Goal: Task Accomplishment & Management: Use online tool/utility

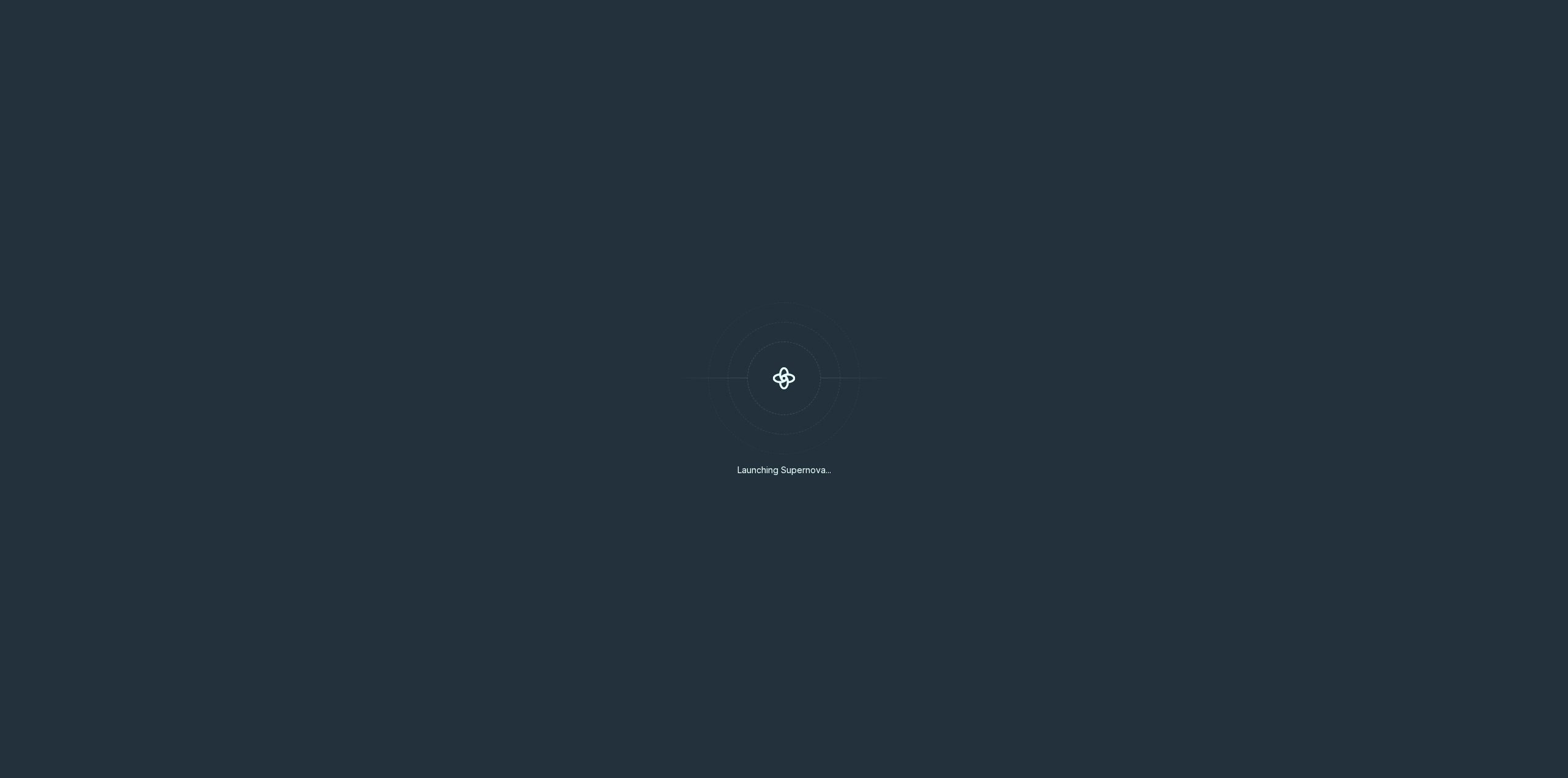
click at [717, 205] on div "Launching Supernova..." at bounding box center [784, 389] width 1568 height 778
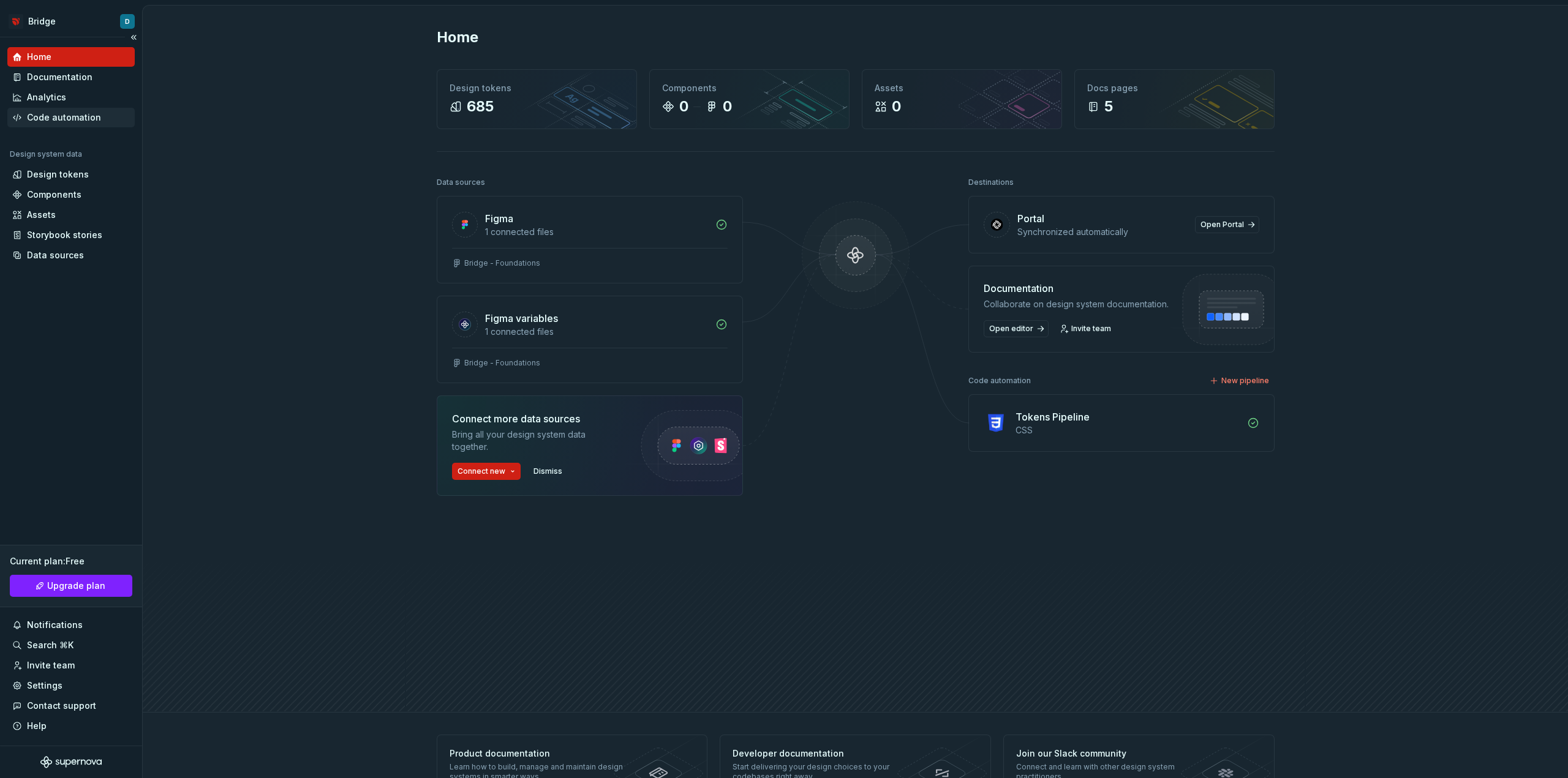
click at [67, 122] on div "Code automation" at bounding box center [64, 118] width 74 height 12
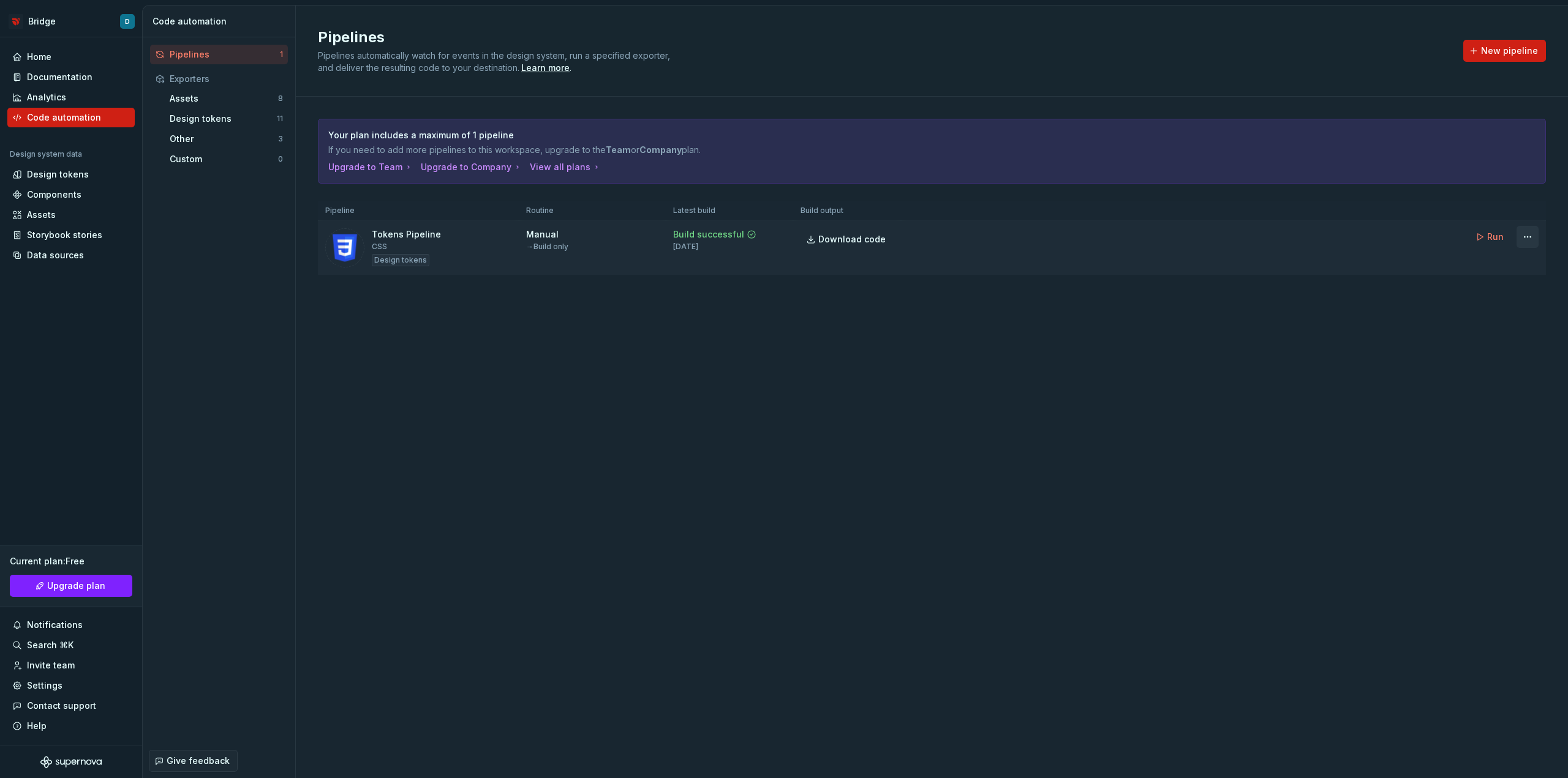
click at [1532, 236] on html "Bridge D Home Documentation Analytics Code automation Design system data Design…" at bounding box center [784, 389] width 1568 height 778
click at [1484, 263] on div "Edit pipeline" at bounding box center [1512, 263] width 105 height 12
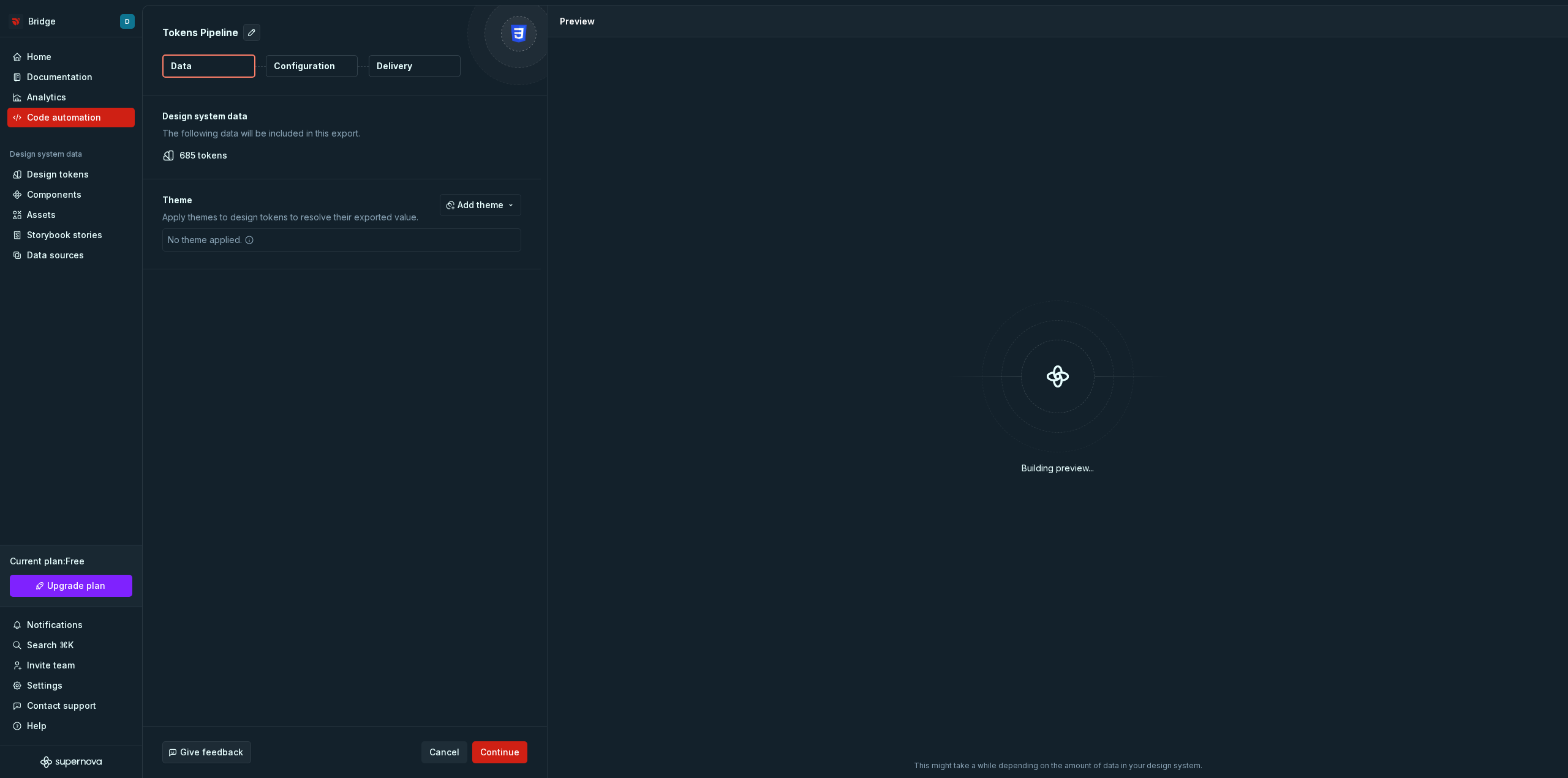
click at [333, 69] on button "Configuration" at bounding box center [311, 66] width 92 height 22
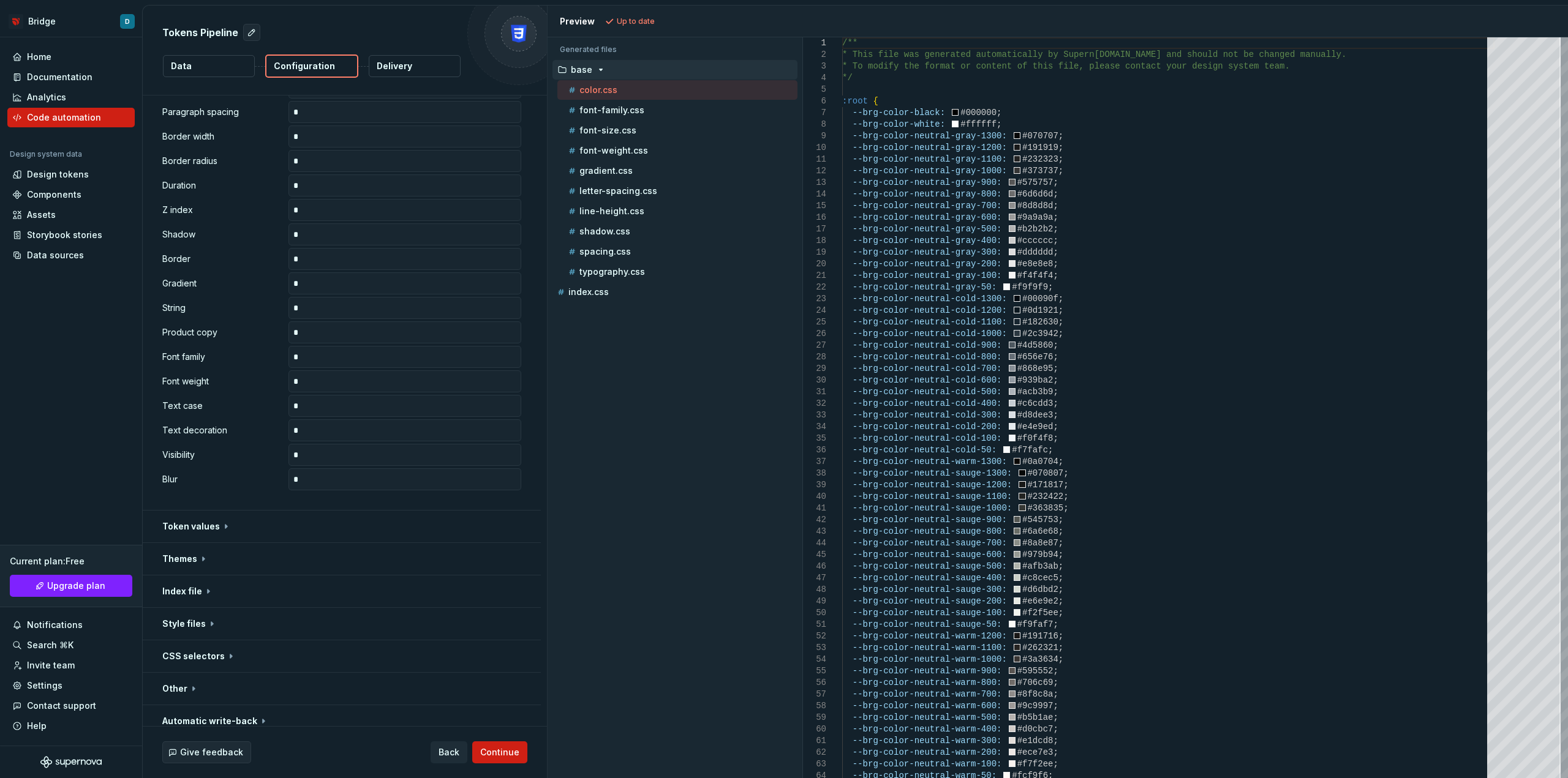
scroll to position [464, 0]
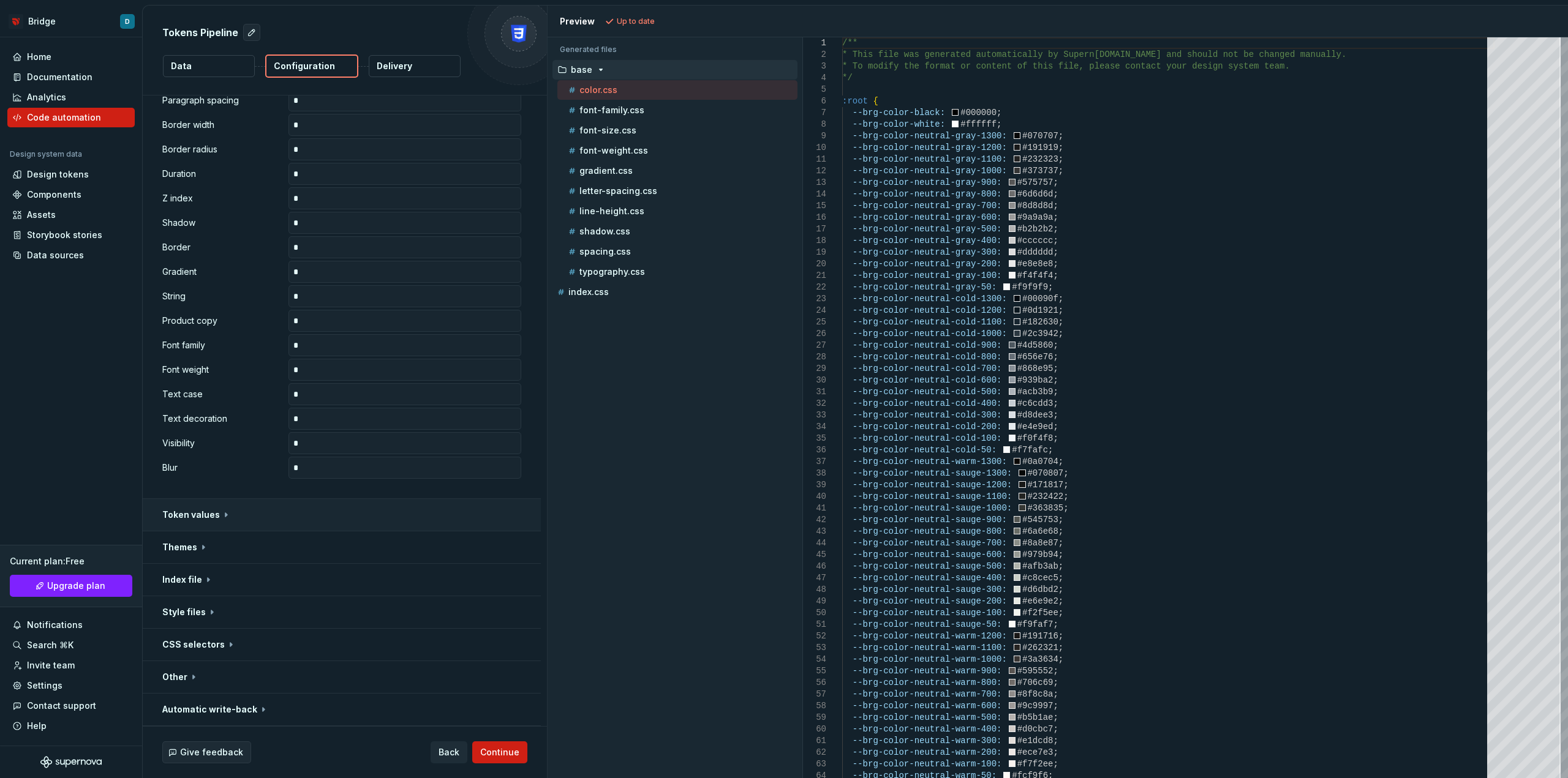
click at [208, 515] on button "button" at bounding box center [341, 515] width 398 height 32
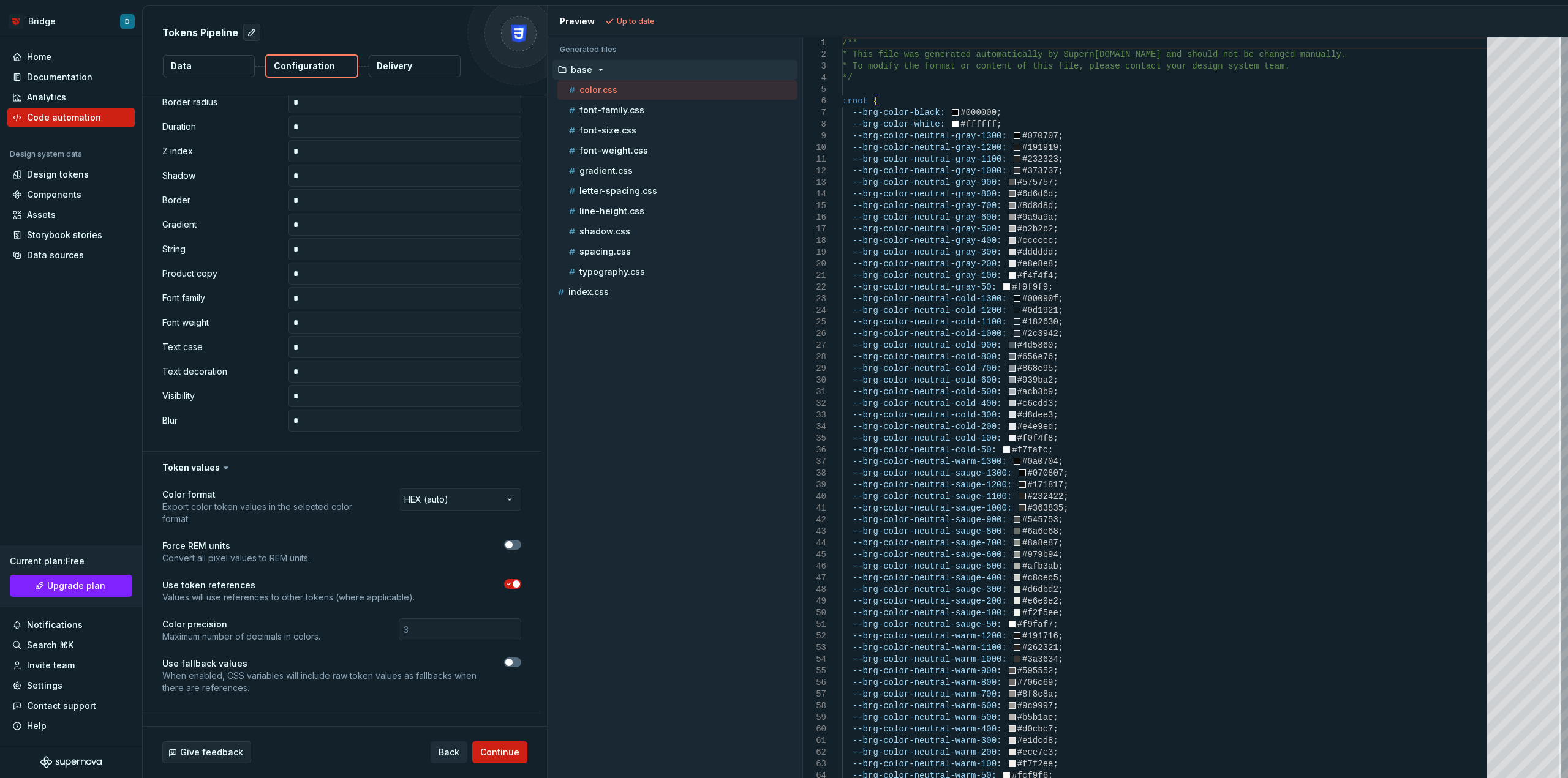
scroll to position [586, 0]
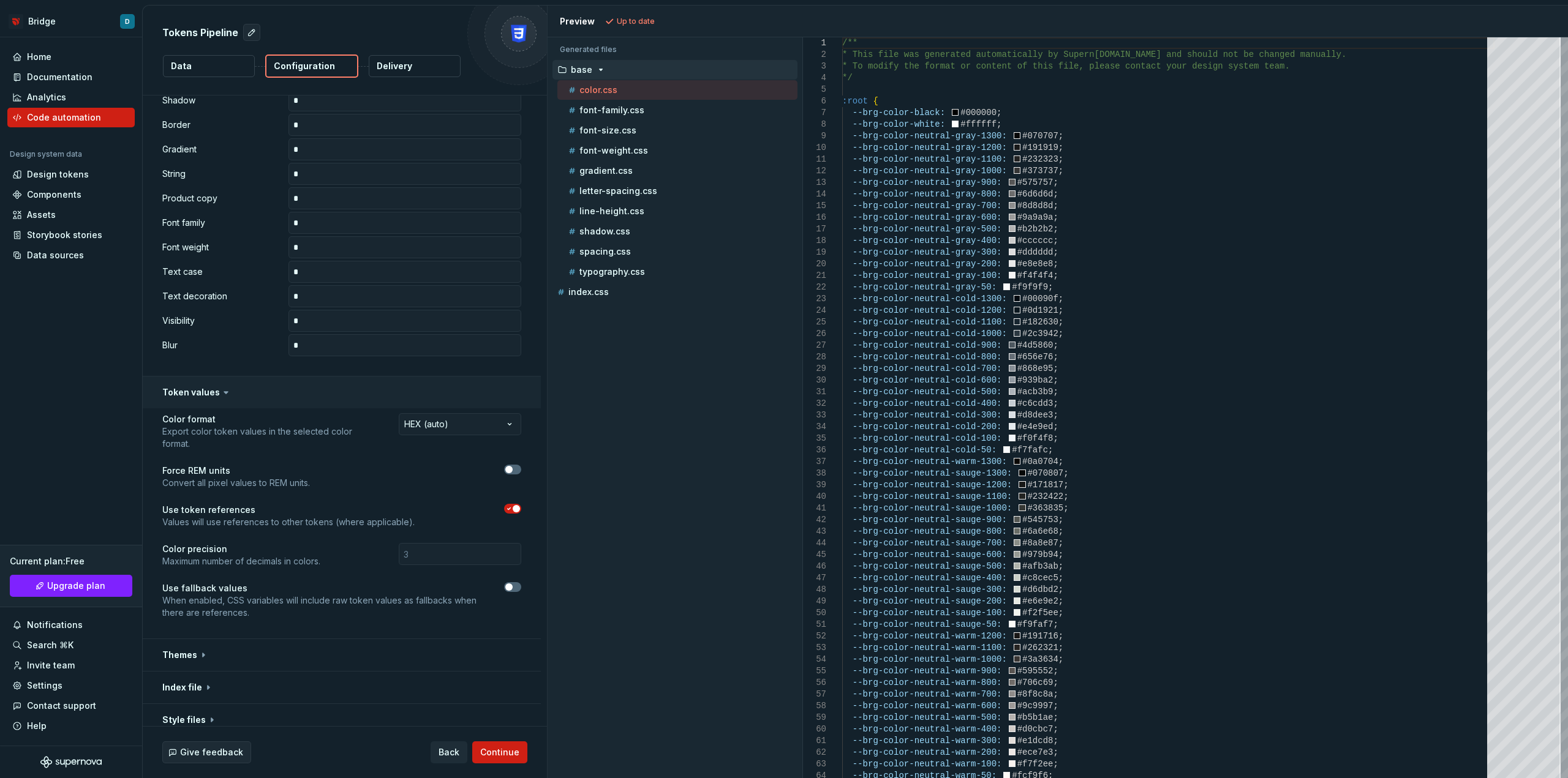
click at [216, 385] on button "button" at bounding box center [341, 392] width 398 height 32
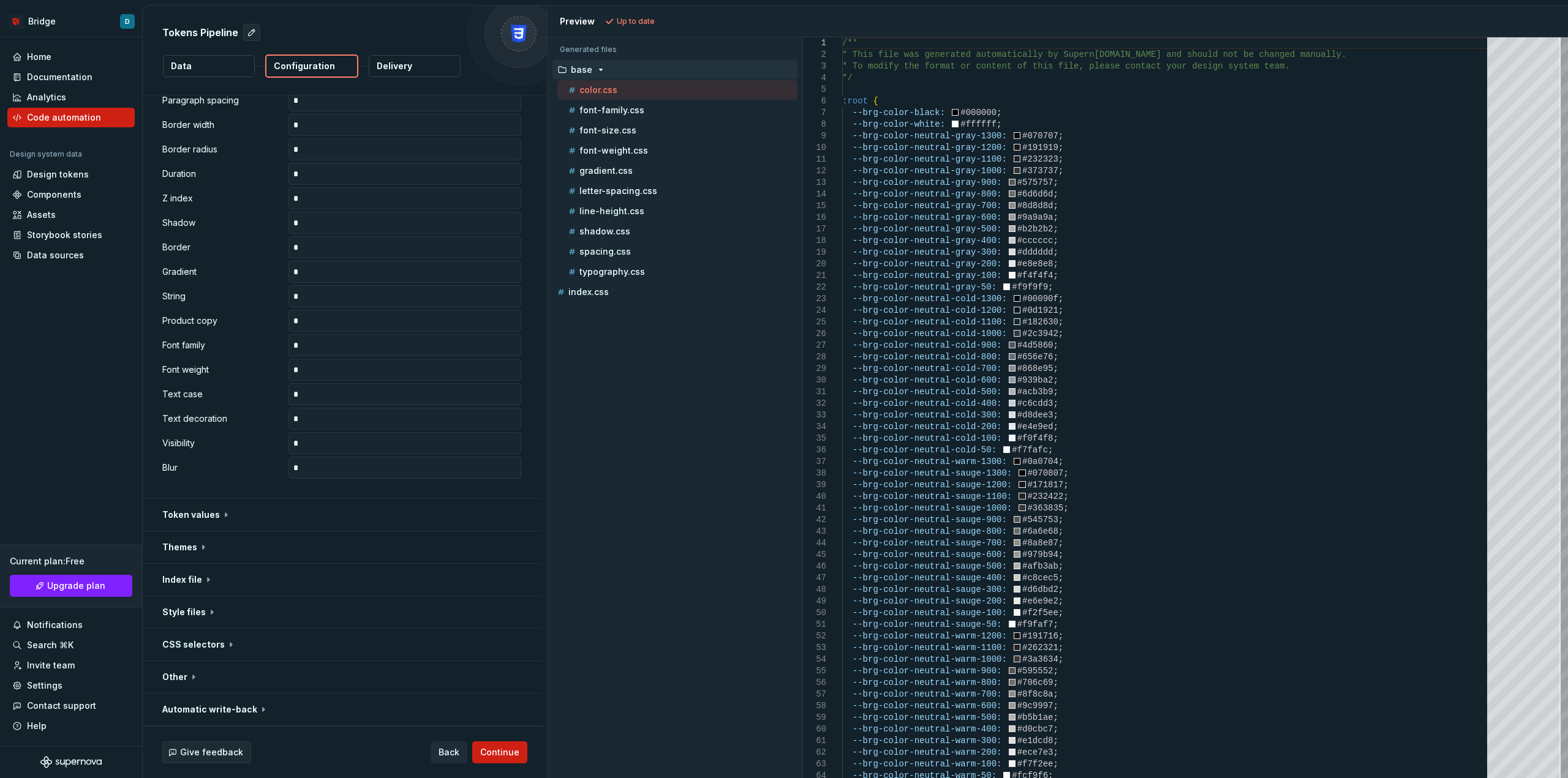
scroll to position [464, 0]
click at [187, 542] on button "button" at bounding box center [341, 547] width 398 height 32
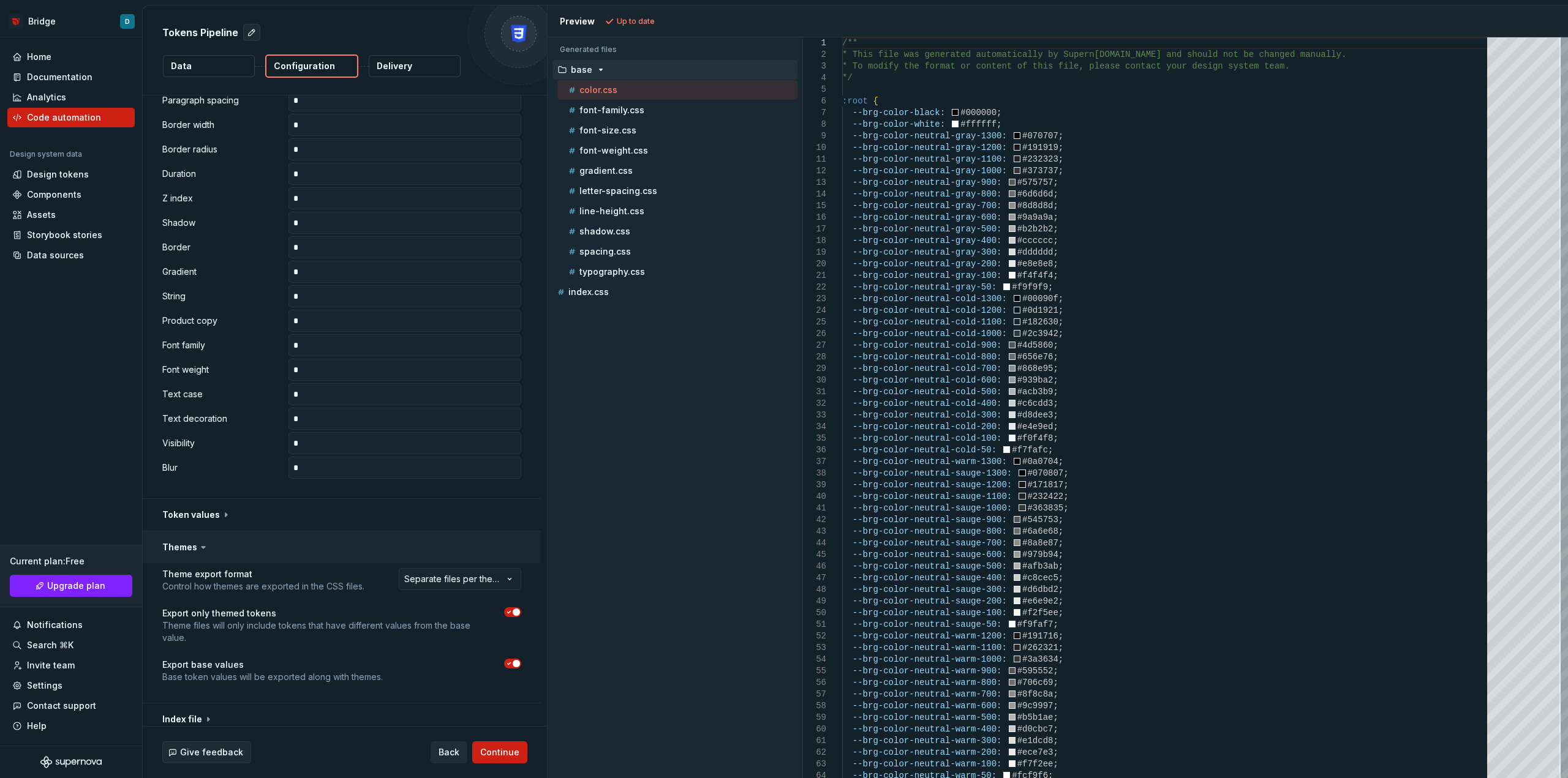
click at [187, 542] on button "button" at bounding box center [341, 547] width 398 height 32
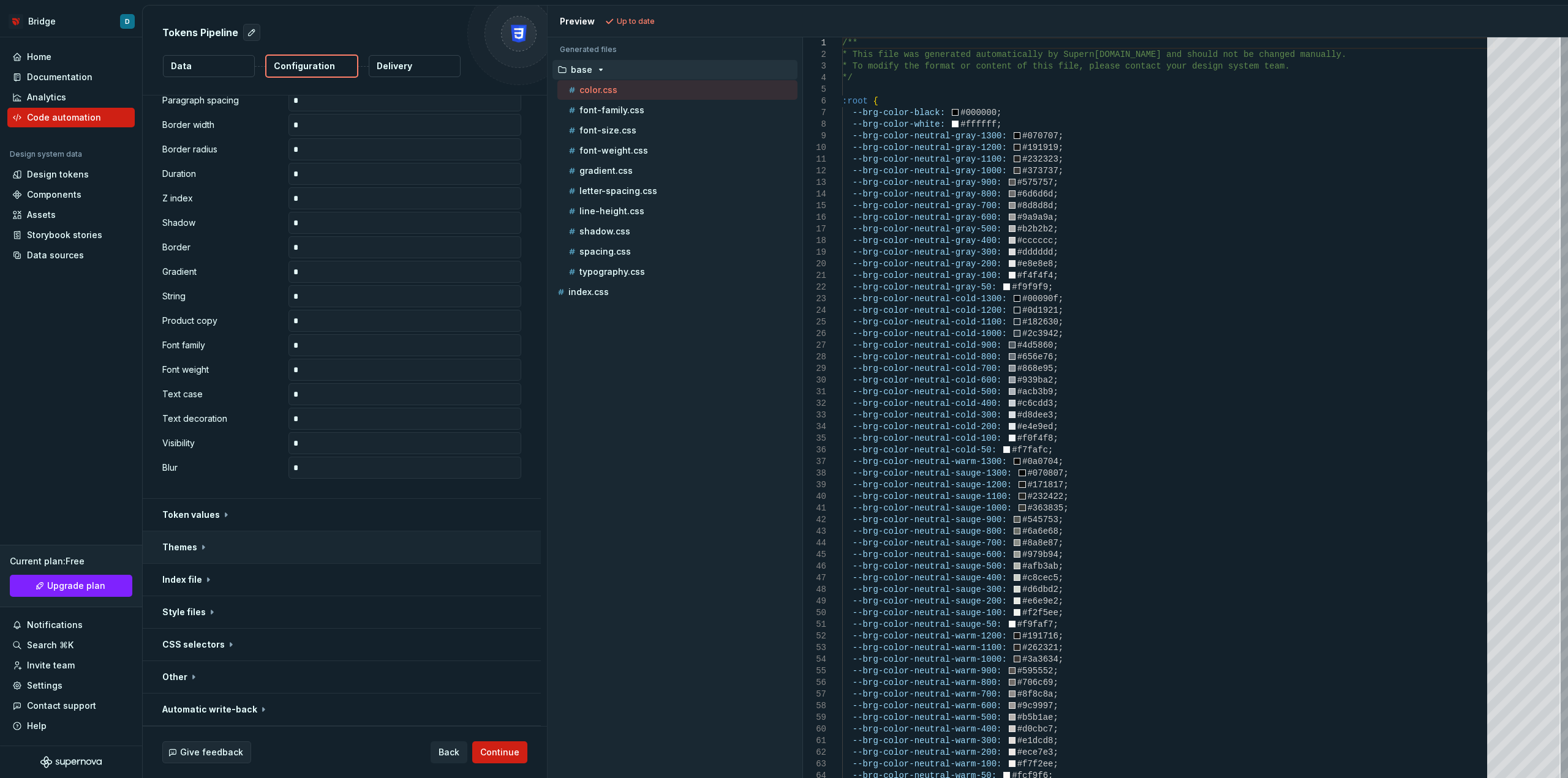
click at [187, 542] on button "button" at bounding box center [341, 547] width 398 height 32
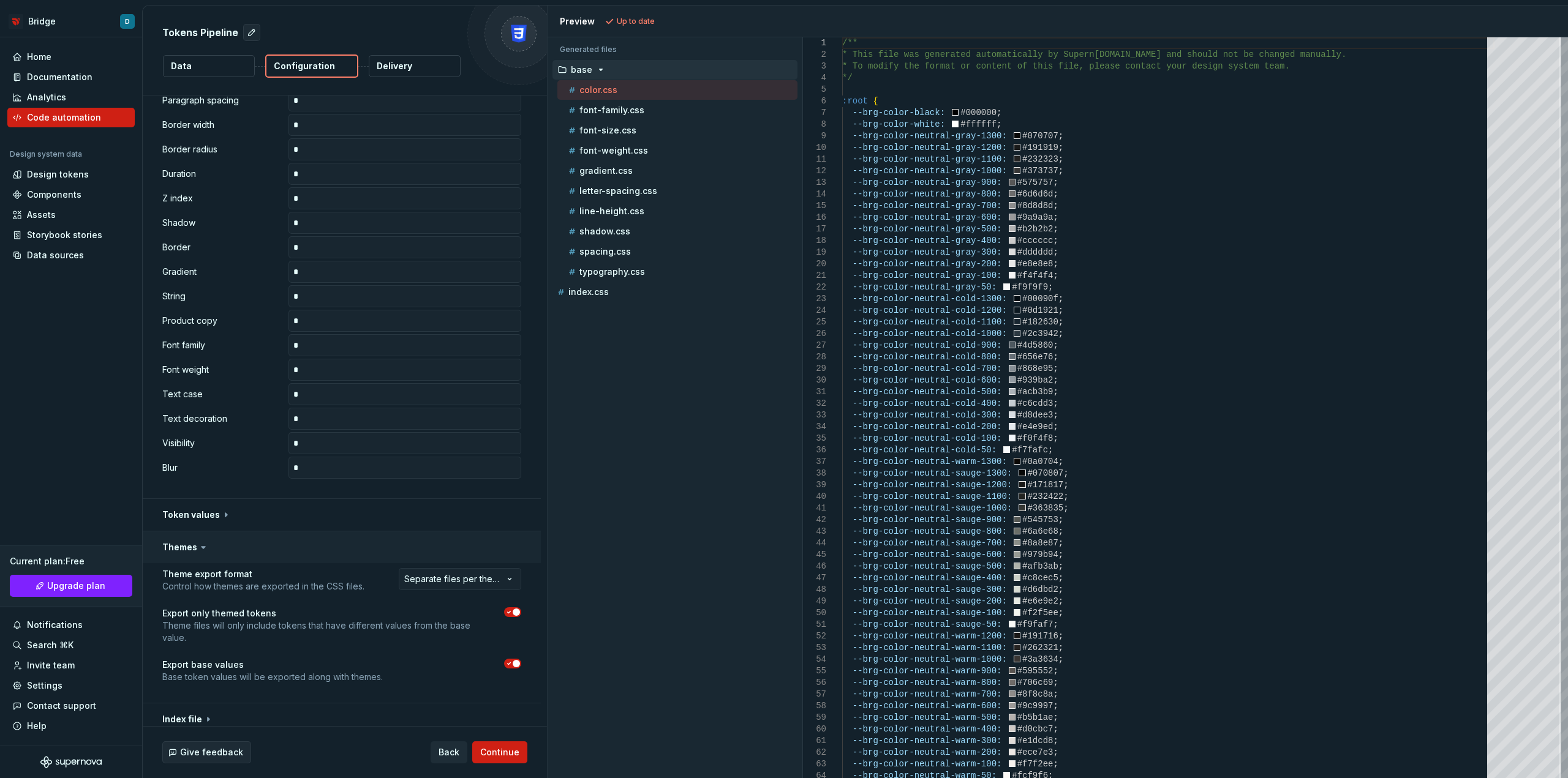
click at [187, 542] on button "button" at bounding box center [341, 547] width 398 height 32
click at [195, 588] on button "button" at bounding box center [341, 579] width 398 height 32
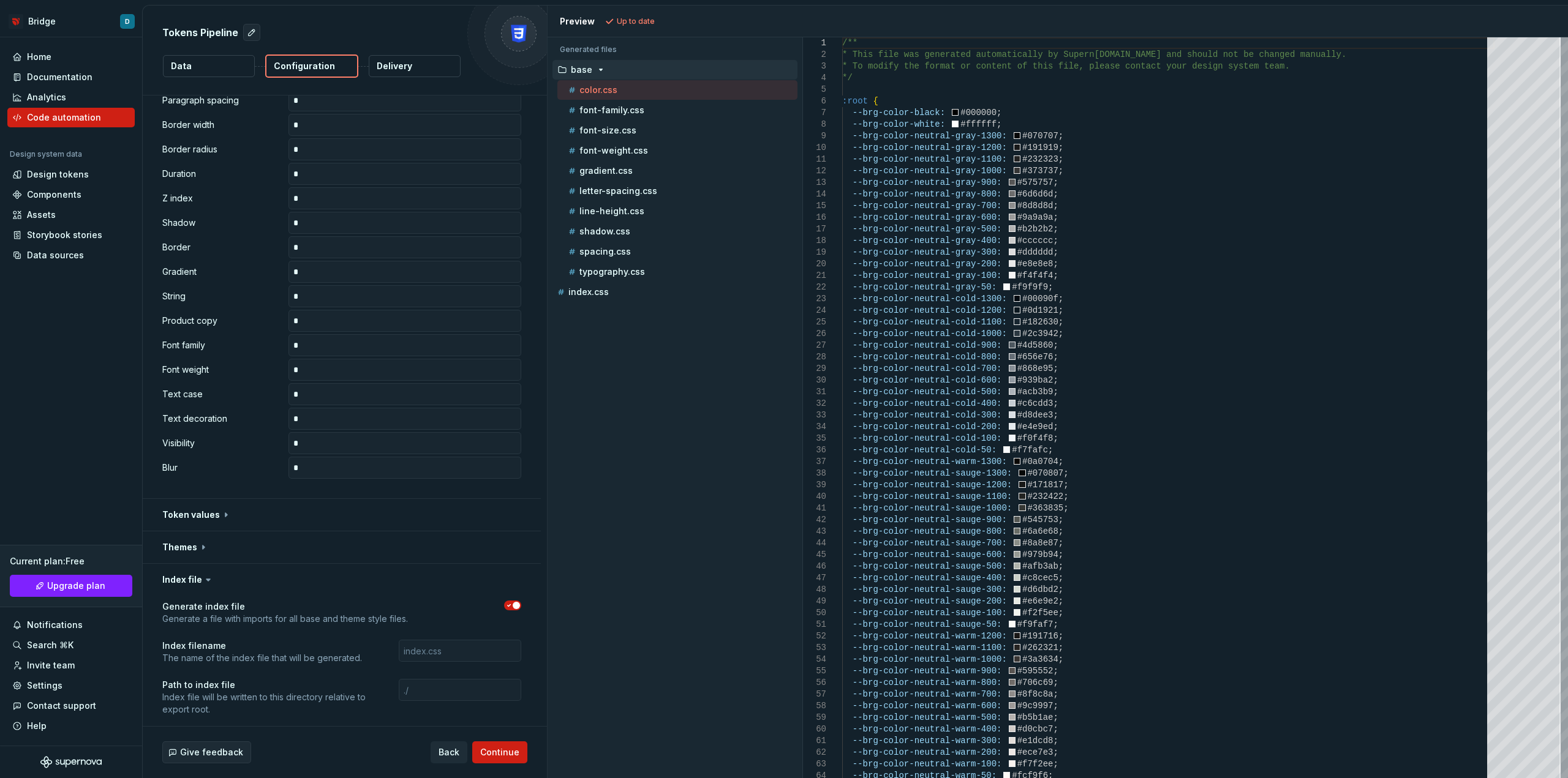
scroll to position [603, 0]
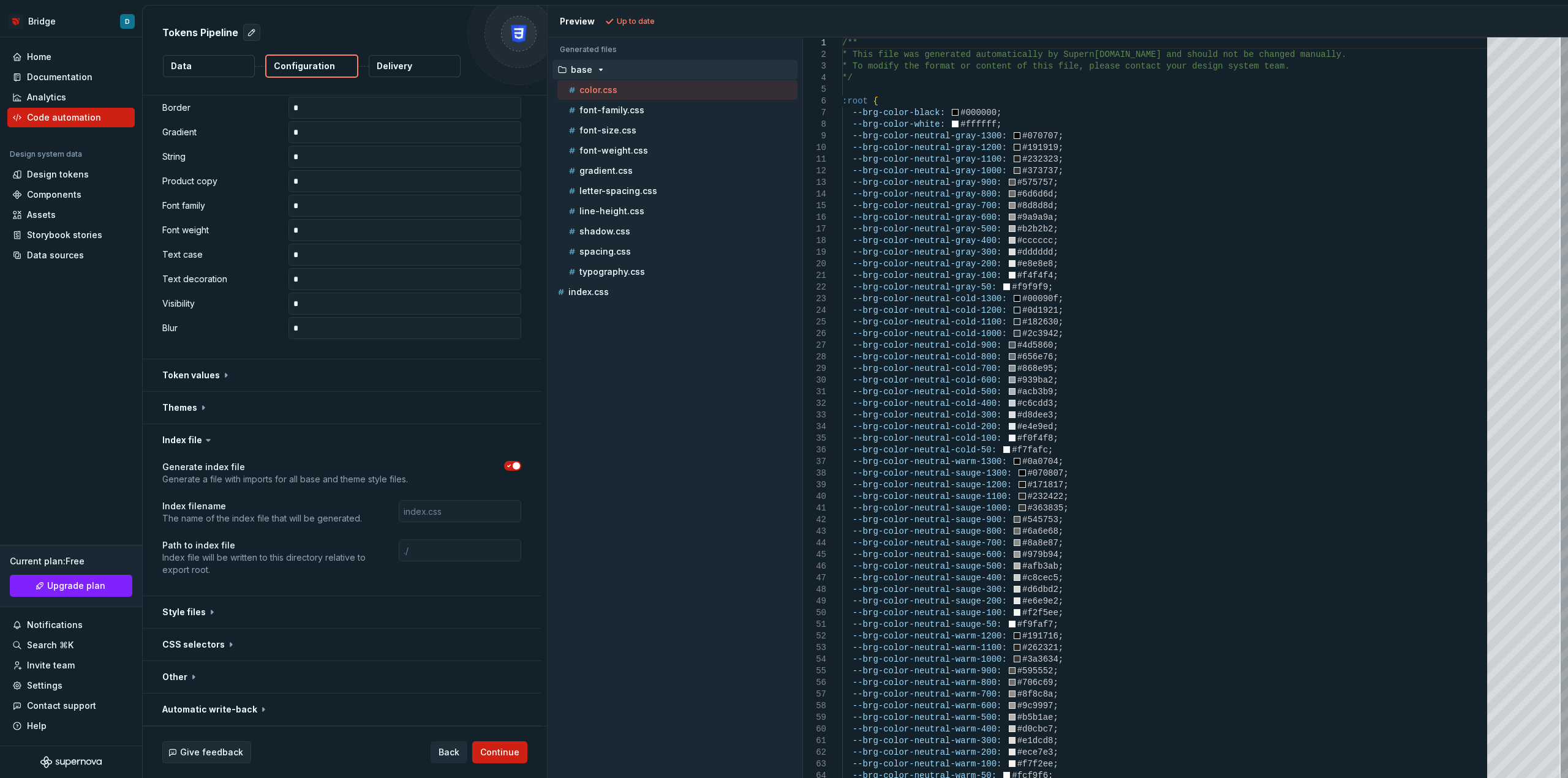
click at [205, 438] on icon at bounding box center [208, 440] width 12 height 12
click at [200, 446] on button "button" at bounding box center [341, 440] width 398 height 32
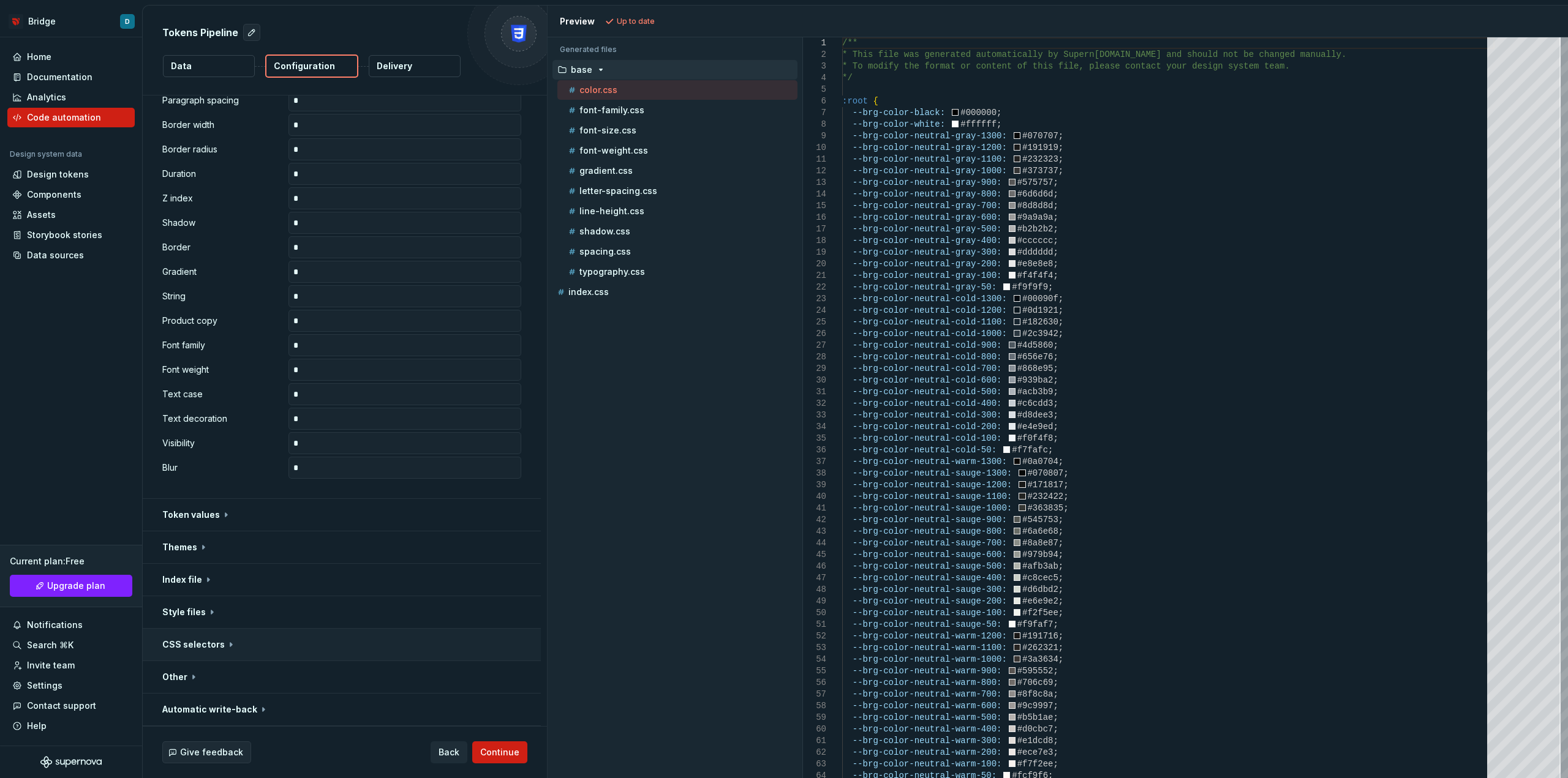
click at [192, 631] on button "button" at bounding box center [341, 645] width 398 height 32
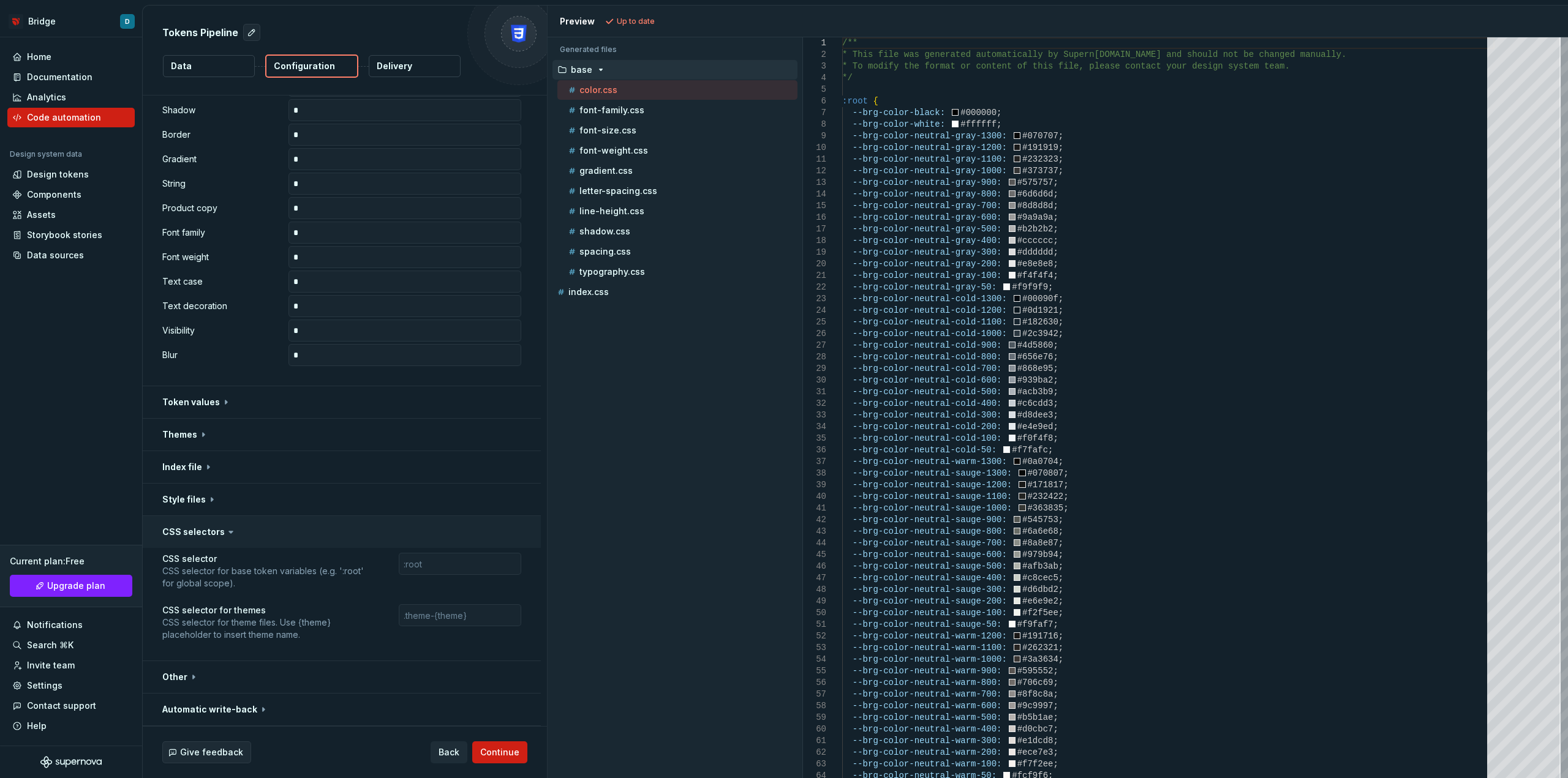
click at [197, 537] on button "button" at bounding box center [341, 531] width 398 height 32
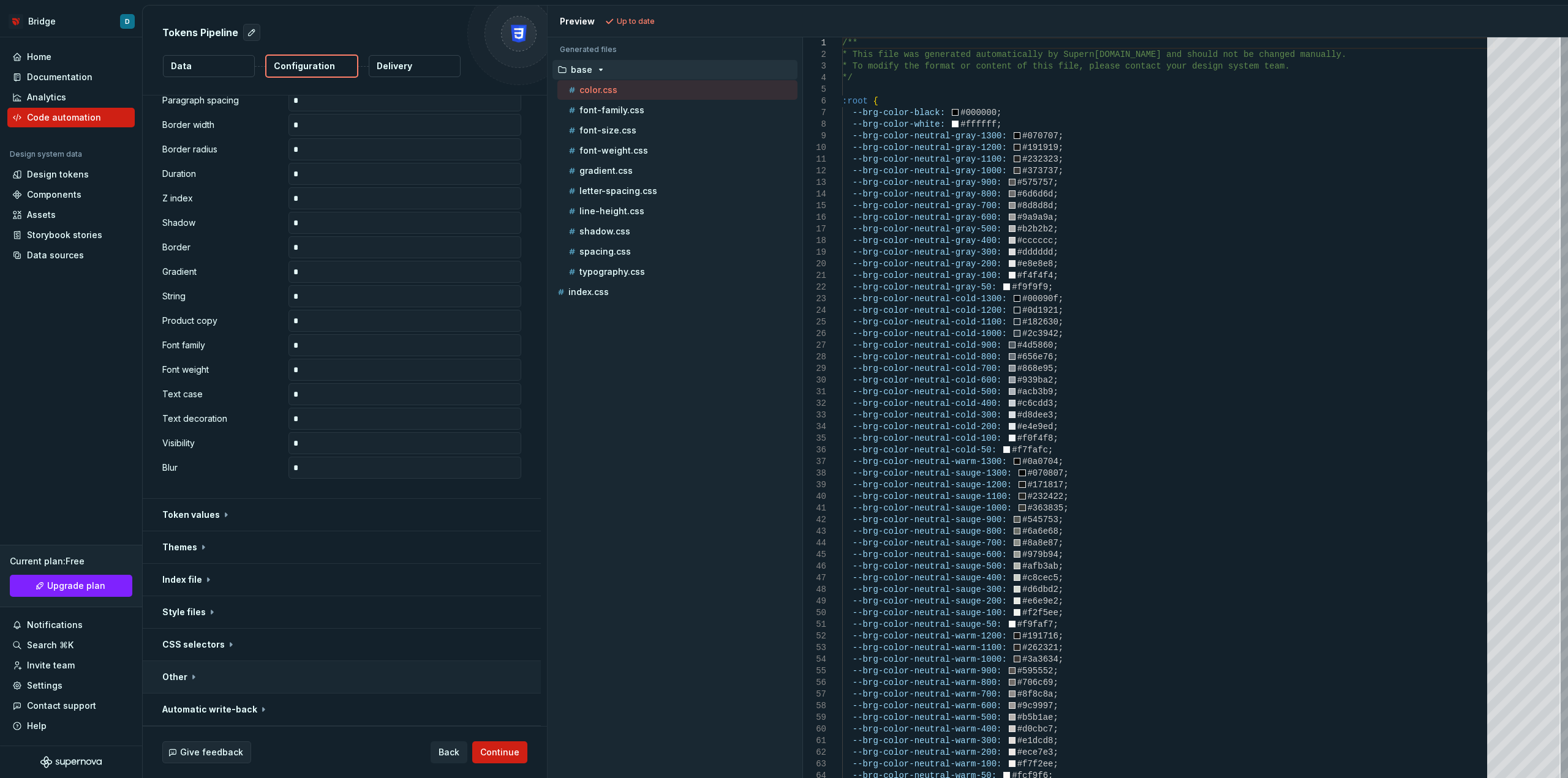
click at [167, 676] on button "button" at bounding box center [341, 677] width 398 height 32
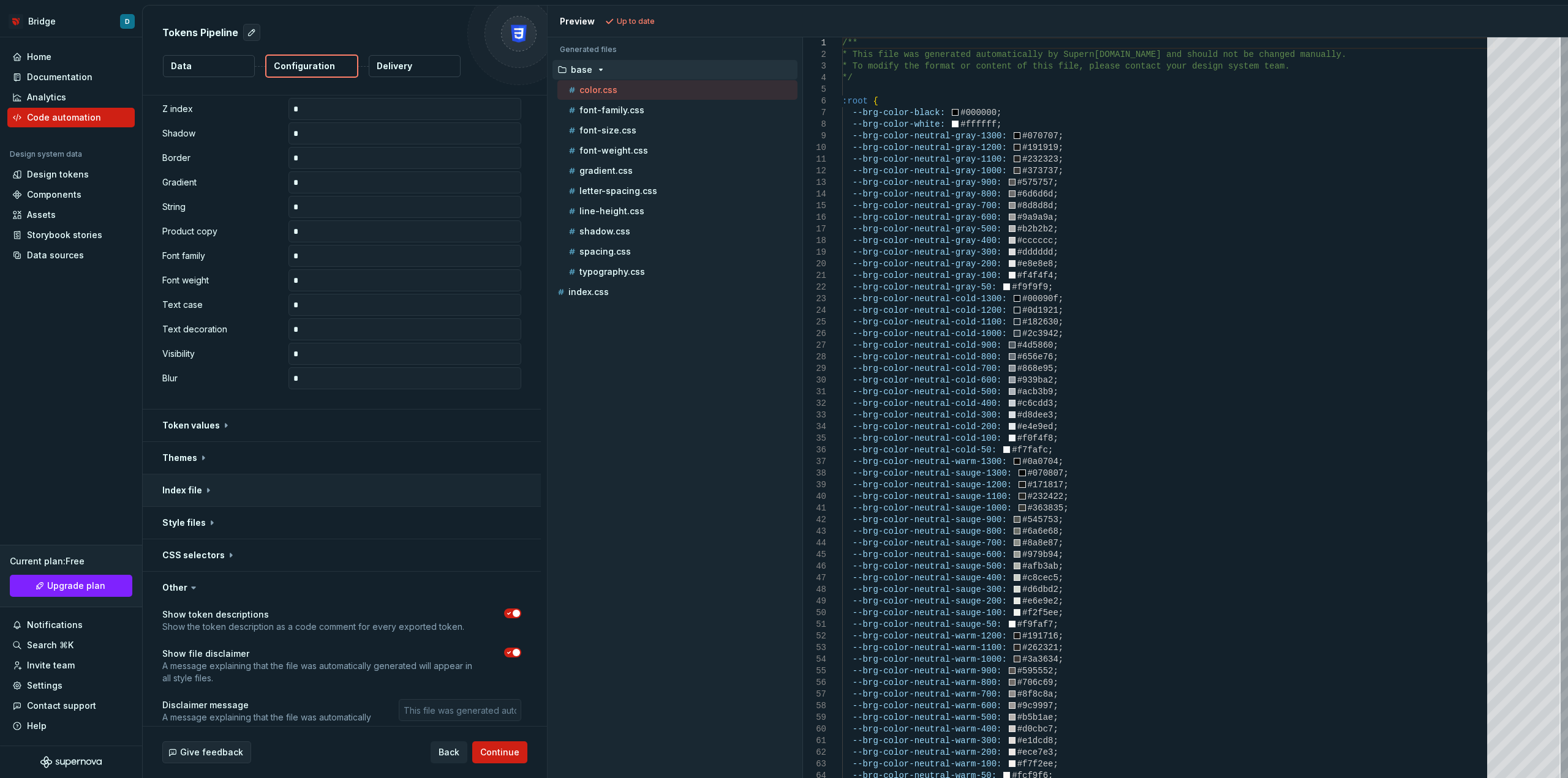
scroll to position [655, 0]
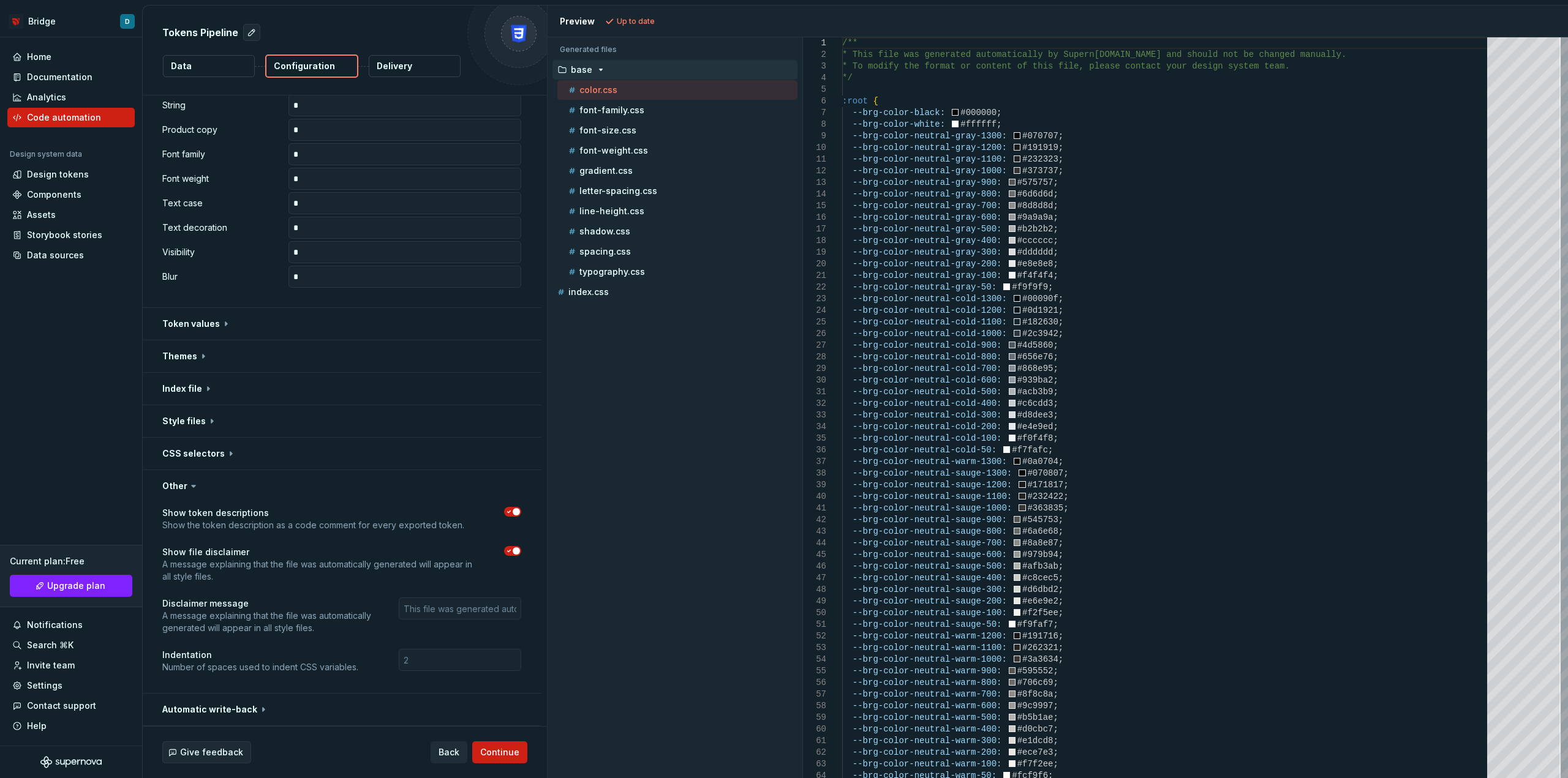
click at [188, 490] on icon at bounding box center [194, 486] width 12 height 12
click at [188, 484] on icon at bounding box center [194, 486] width 12 height 12
click at [204, 491] on button "button" at bounding box center [341, 486] width 398 height 32
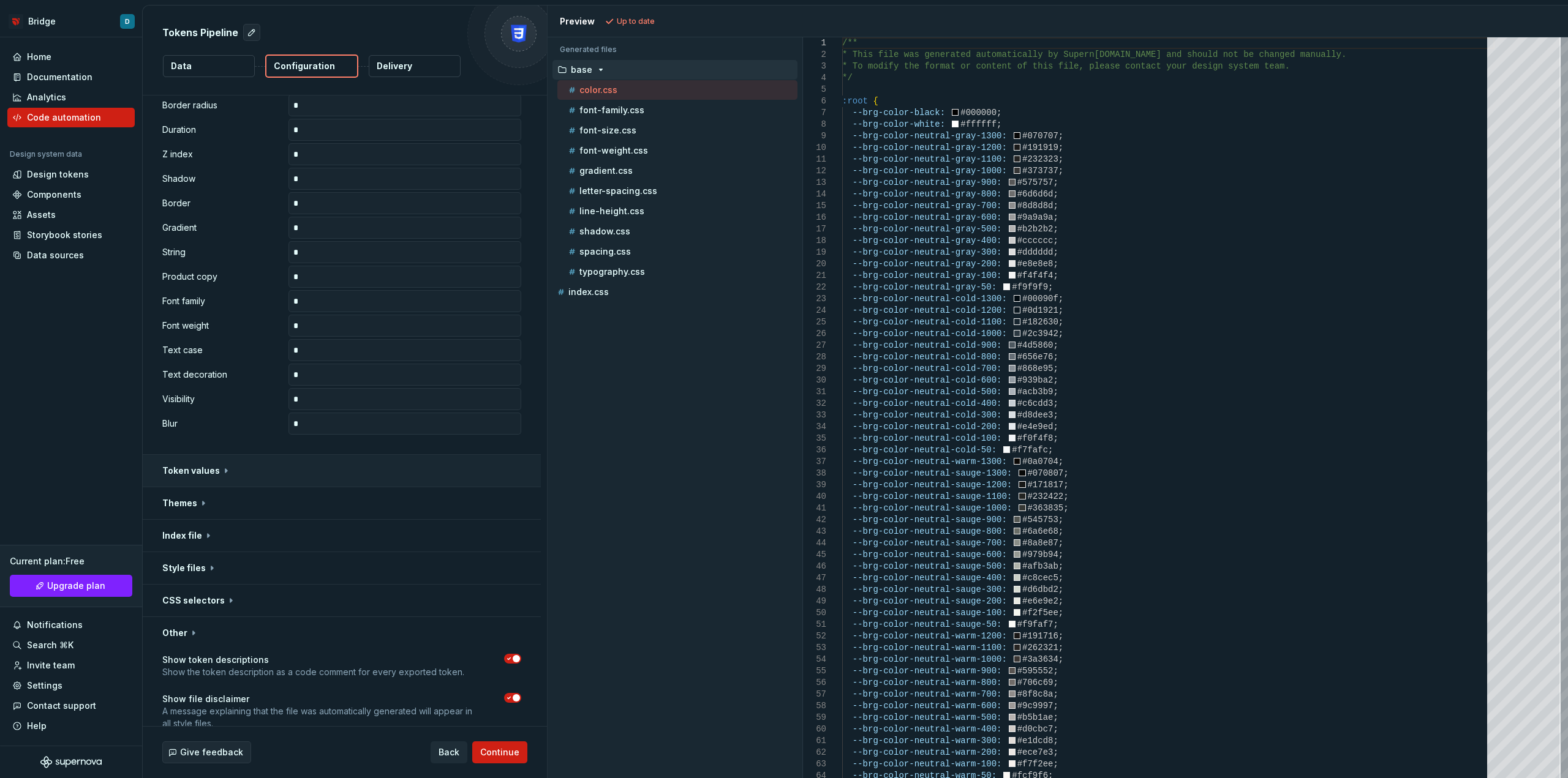
scroll to position [464, 0]
click at [218, 714] on button "button" at bounding box center [341, 709] width 398 height 32
click at [199, 655] on button "button" at bounding box center [341, 660] width 398 height 32
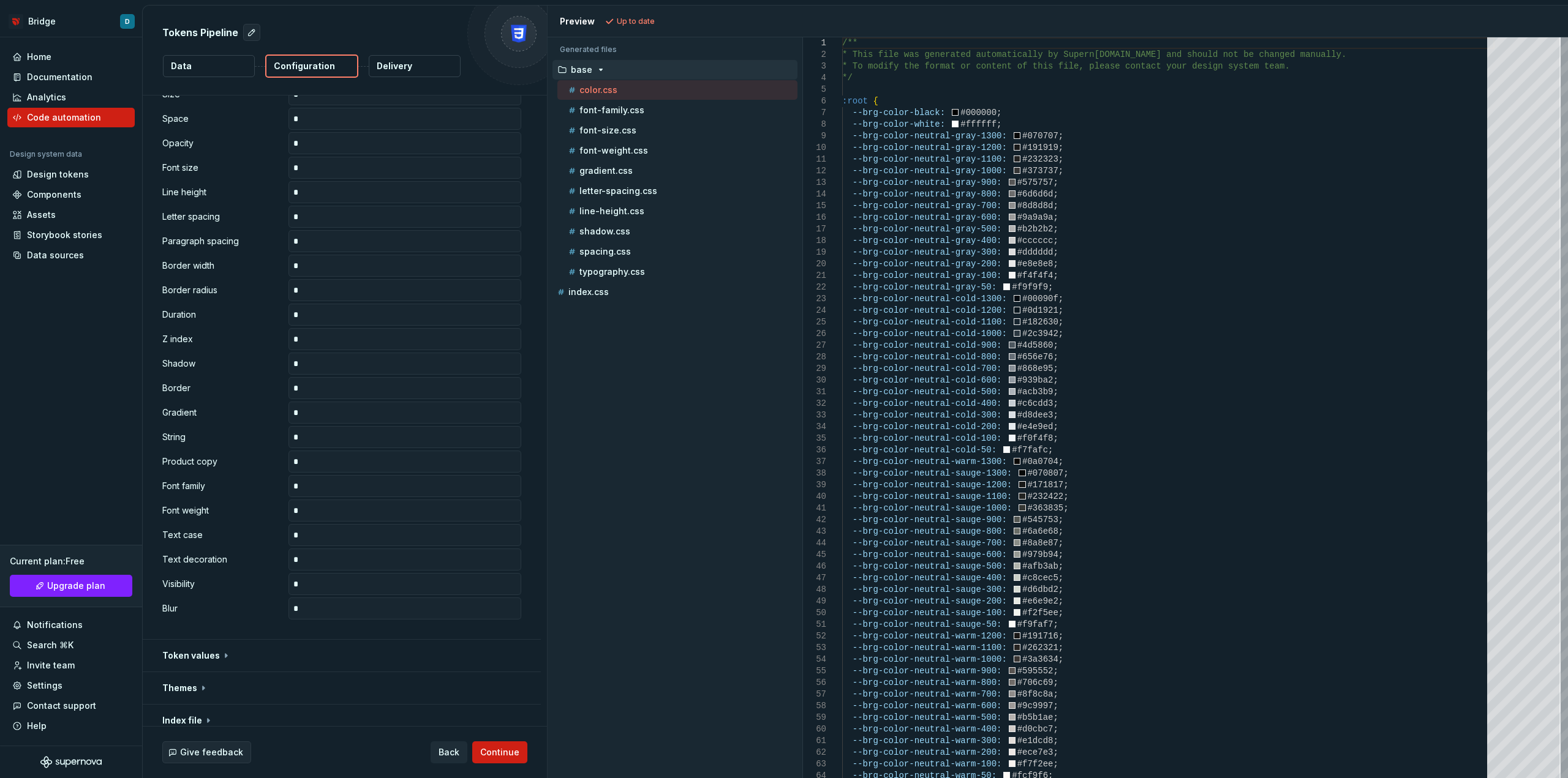
scroll to position [0, 0]
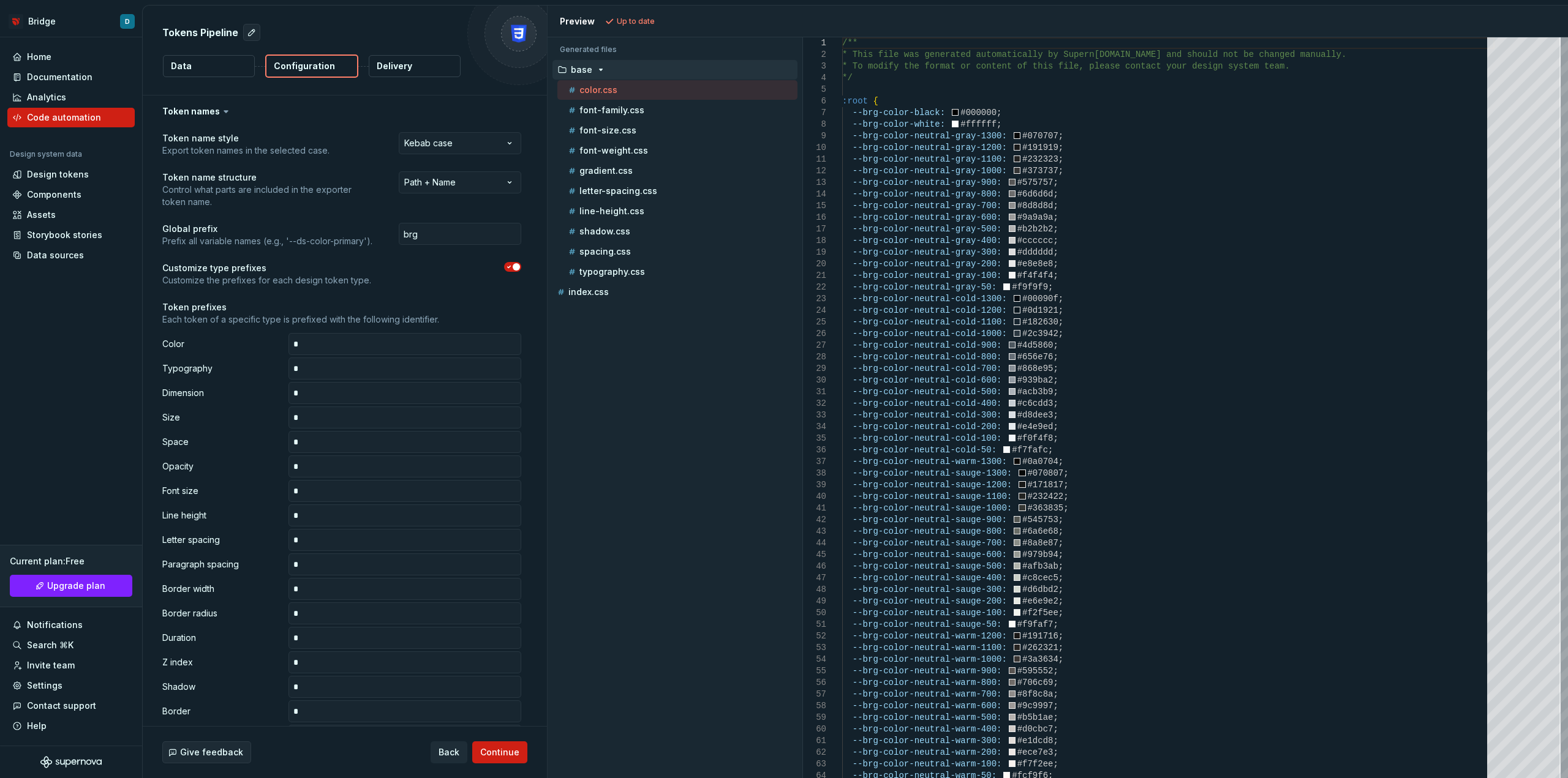
click at [184, 70] on p "Data" at bounding box center [181, 66] width 21 height 12
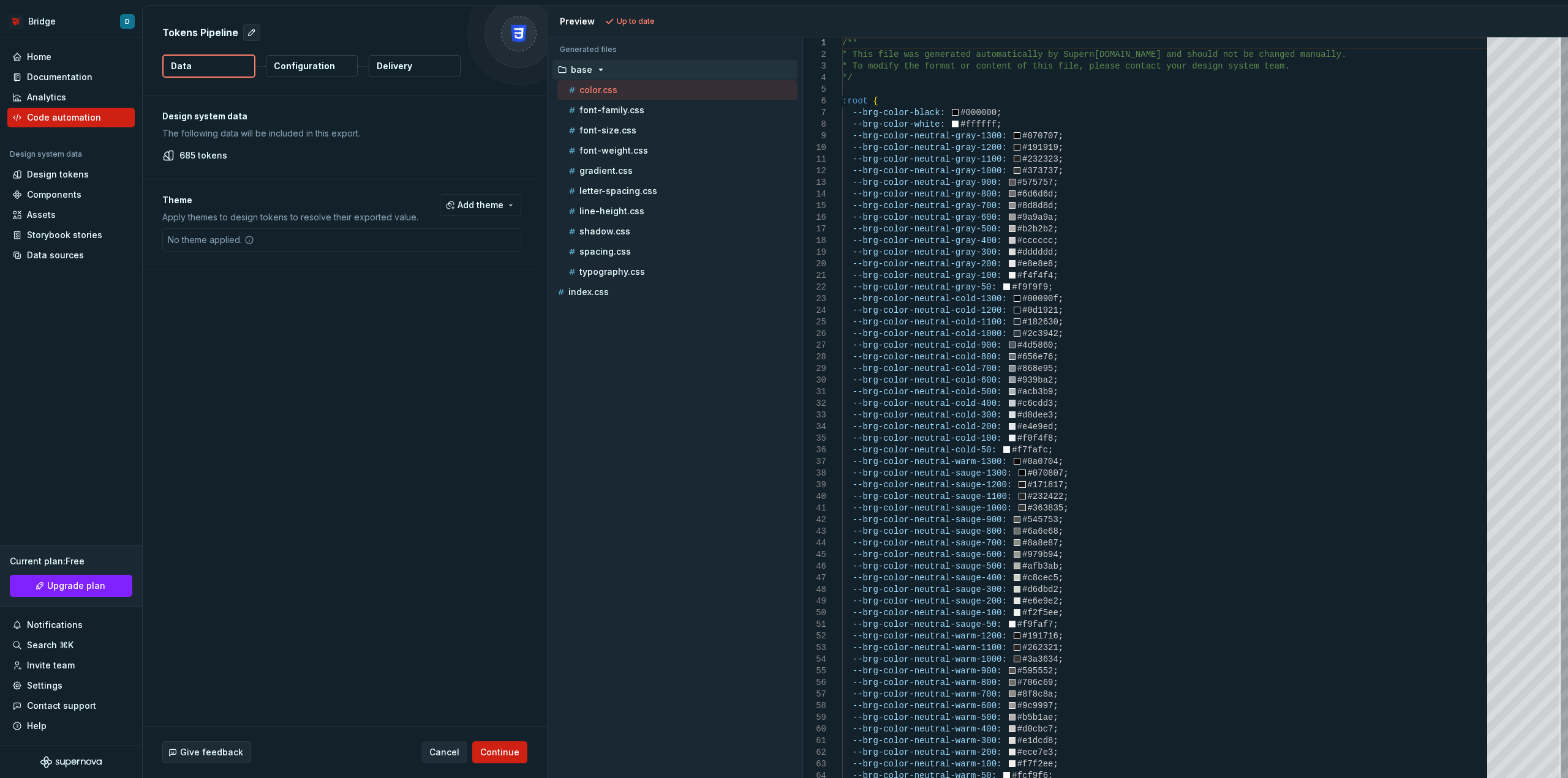
click at [310, 73] on button "Configuration" at bounding box center [311, 66] width 92 height 22
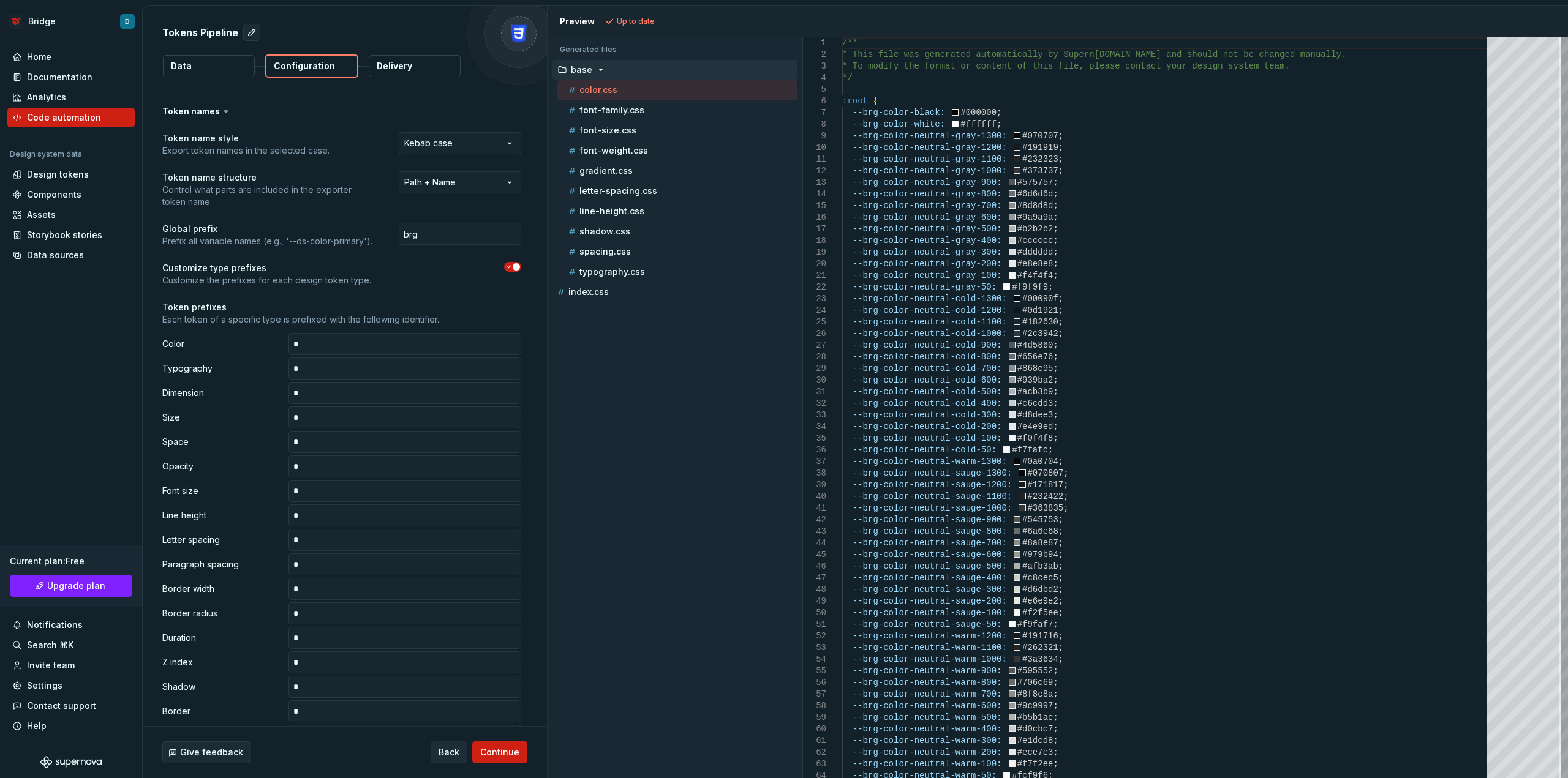
click at [424, 69] on button "Delivery" at bounding box center [415, 66] width 92 height 22
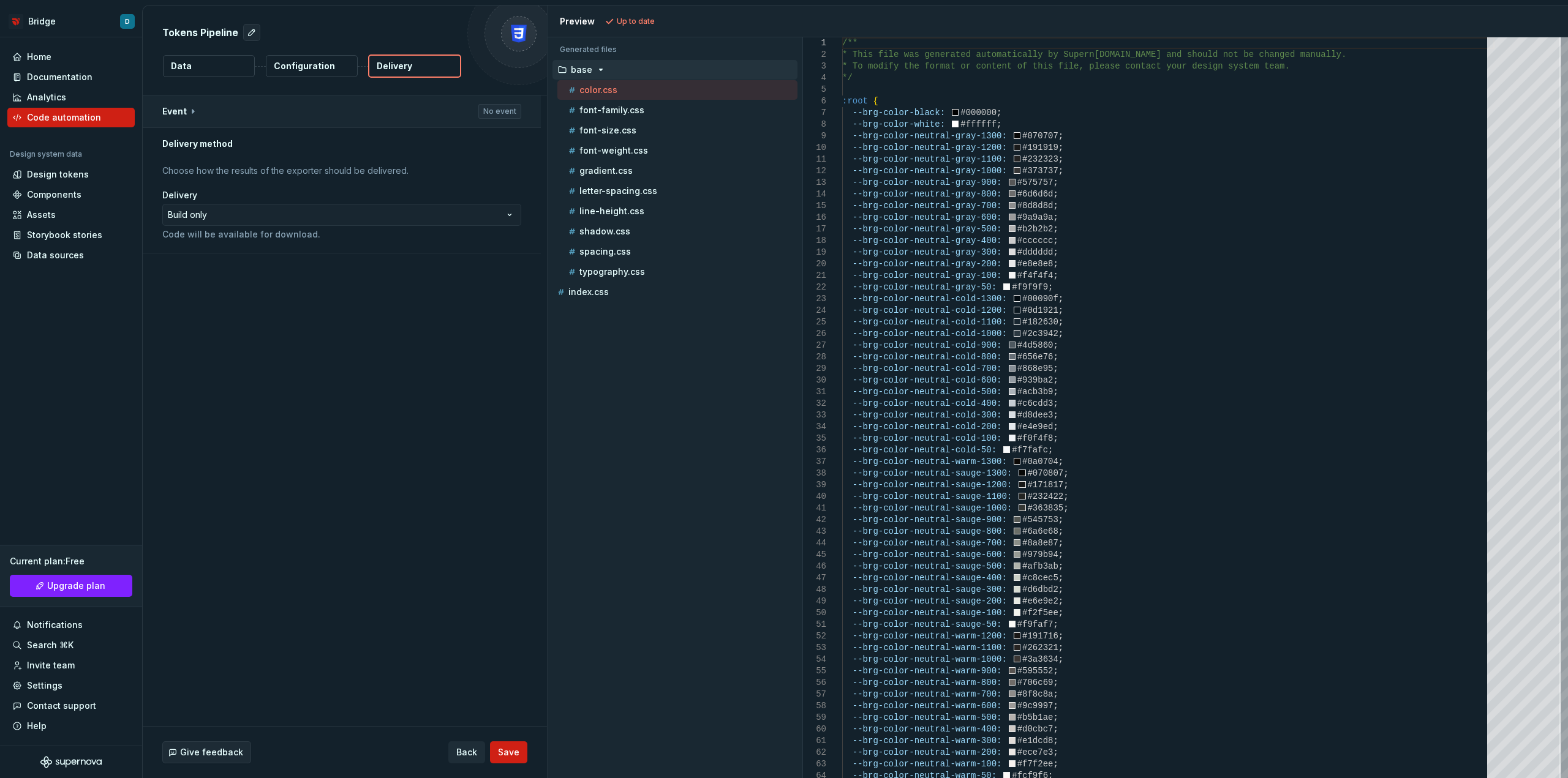
click at [185, 109] on button "button" at bounding box center [341, 111] width 398 height 32
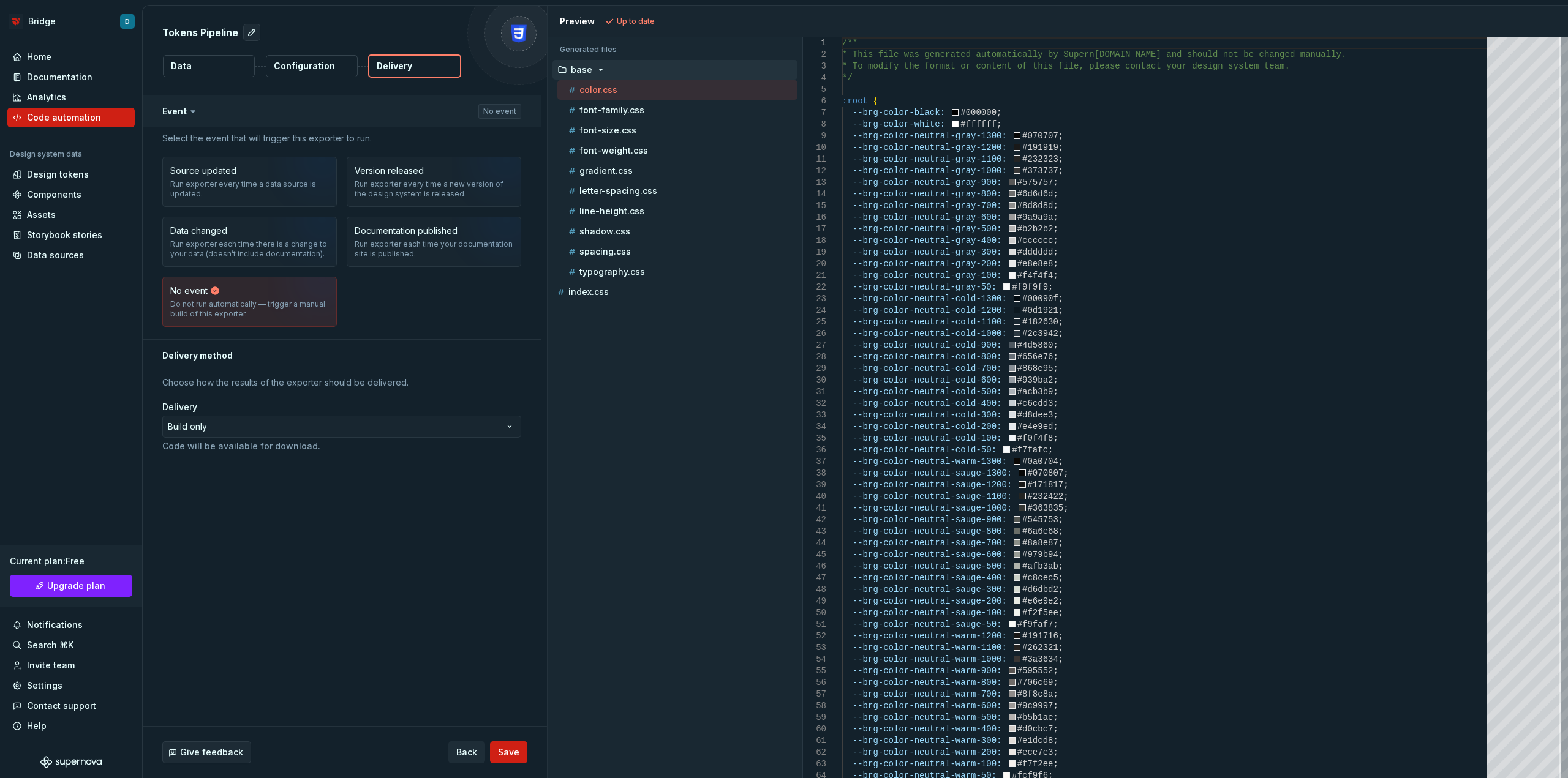
click at [251, 103] on button "button" at bounding box center [341, 111] width 398 height 32
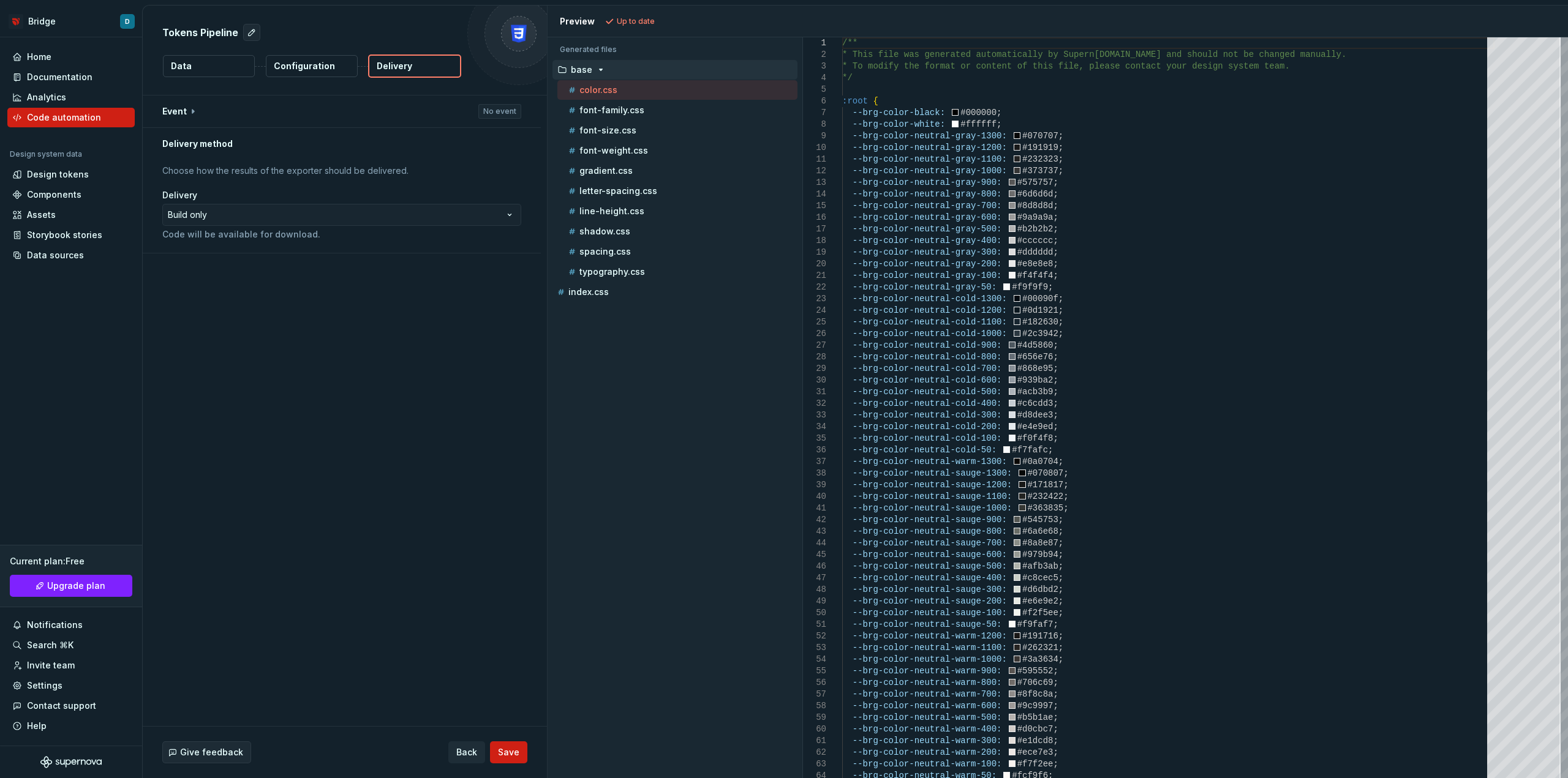
click at [298, 67] on p "Configuration" at bounding box center [304, 66] width 61 height 12
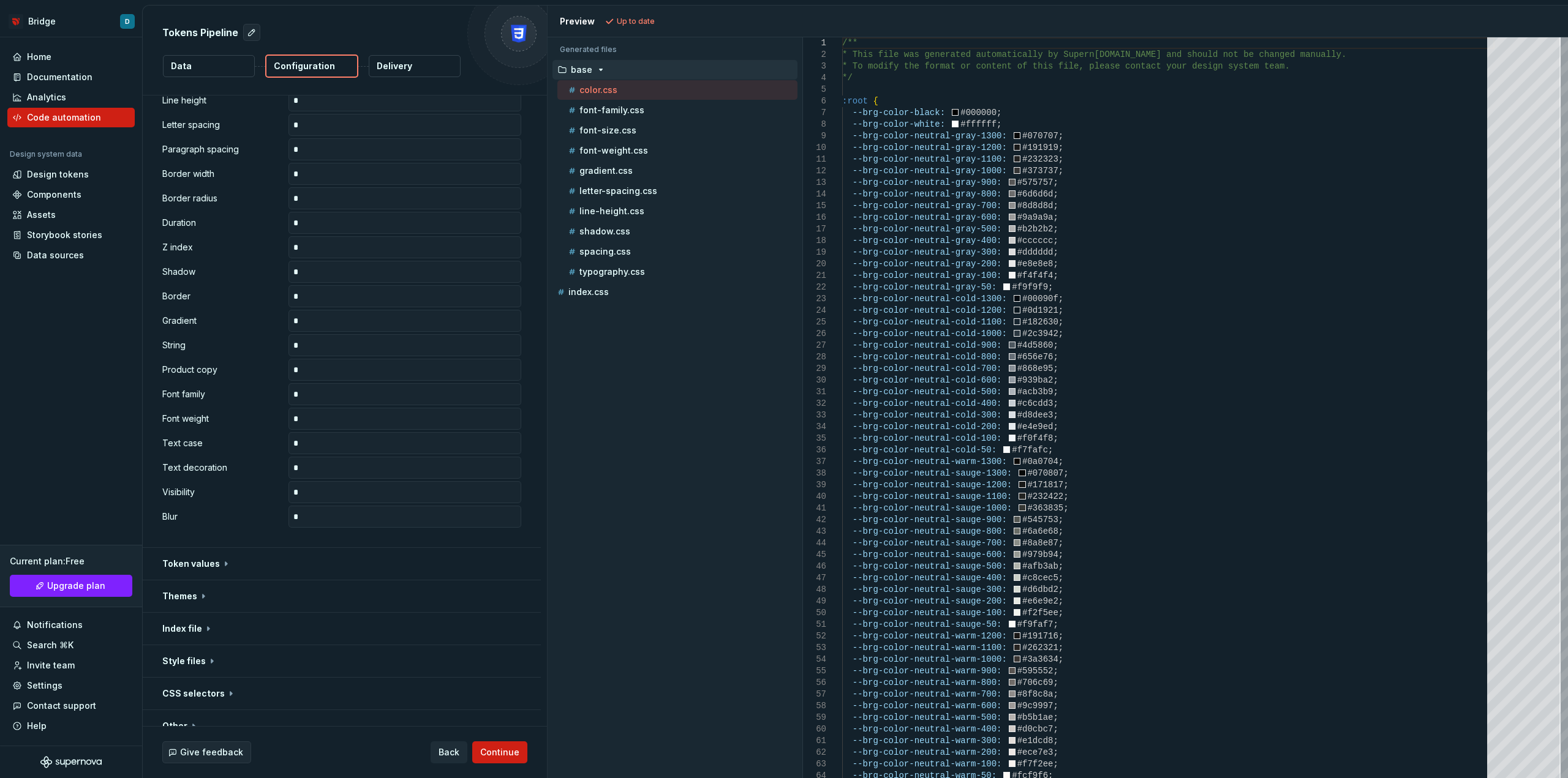
scroll to position [464, 0]
click at [175, 502] on button "button" at bounding box center [341, 515] width 398 height 32
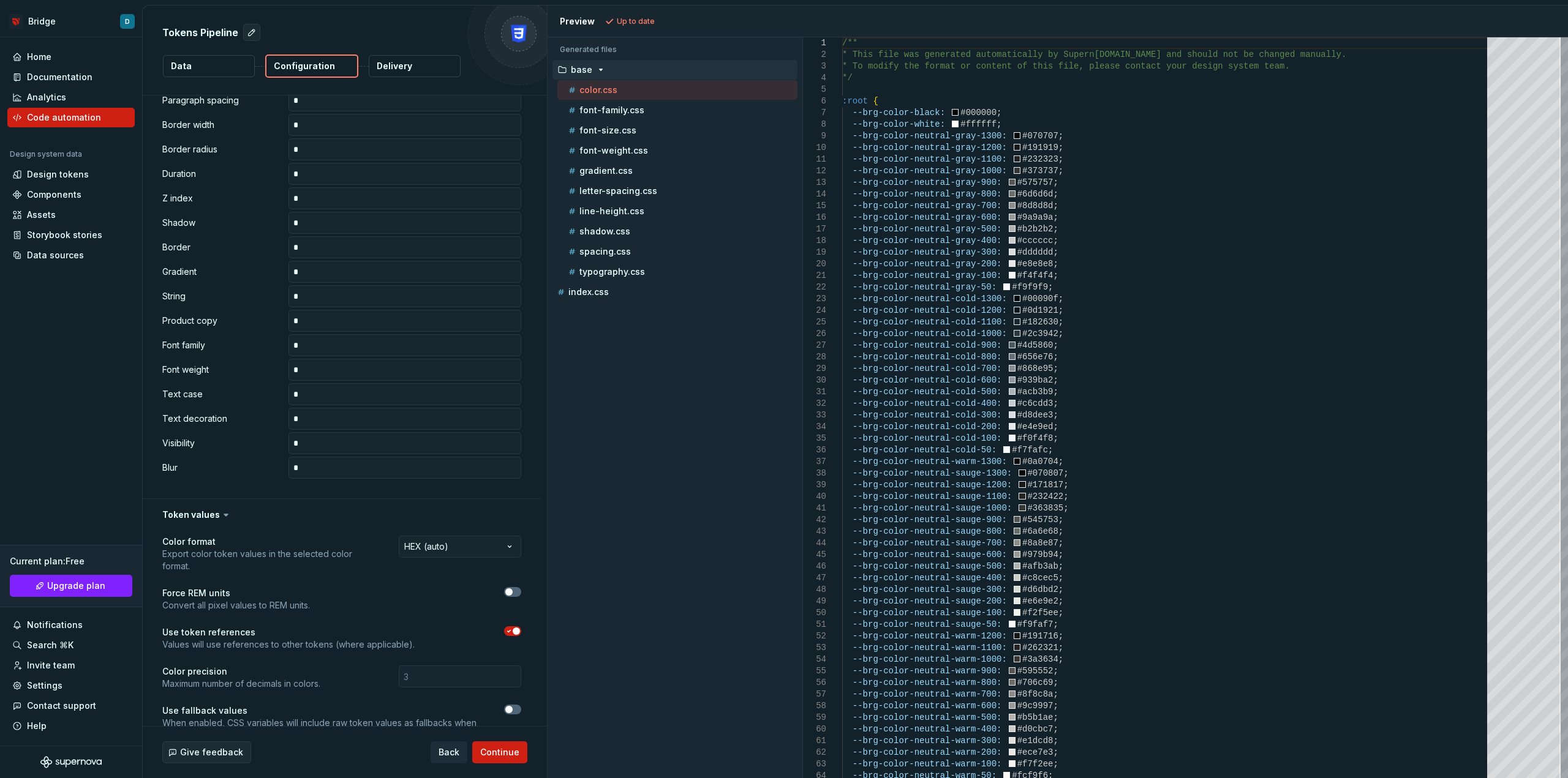
click at [273, 638] on p "Use token references" at bounding box center [288, 633] width 252 height 12
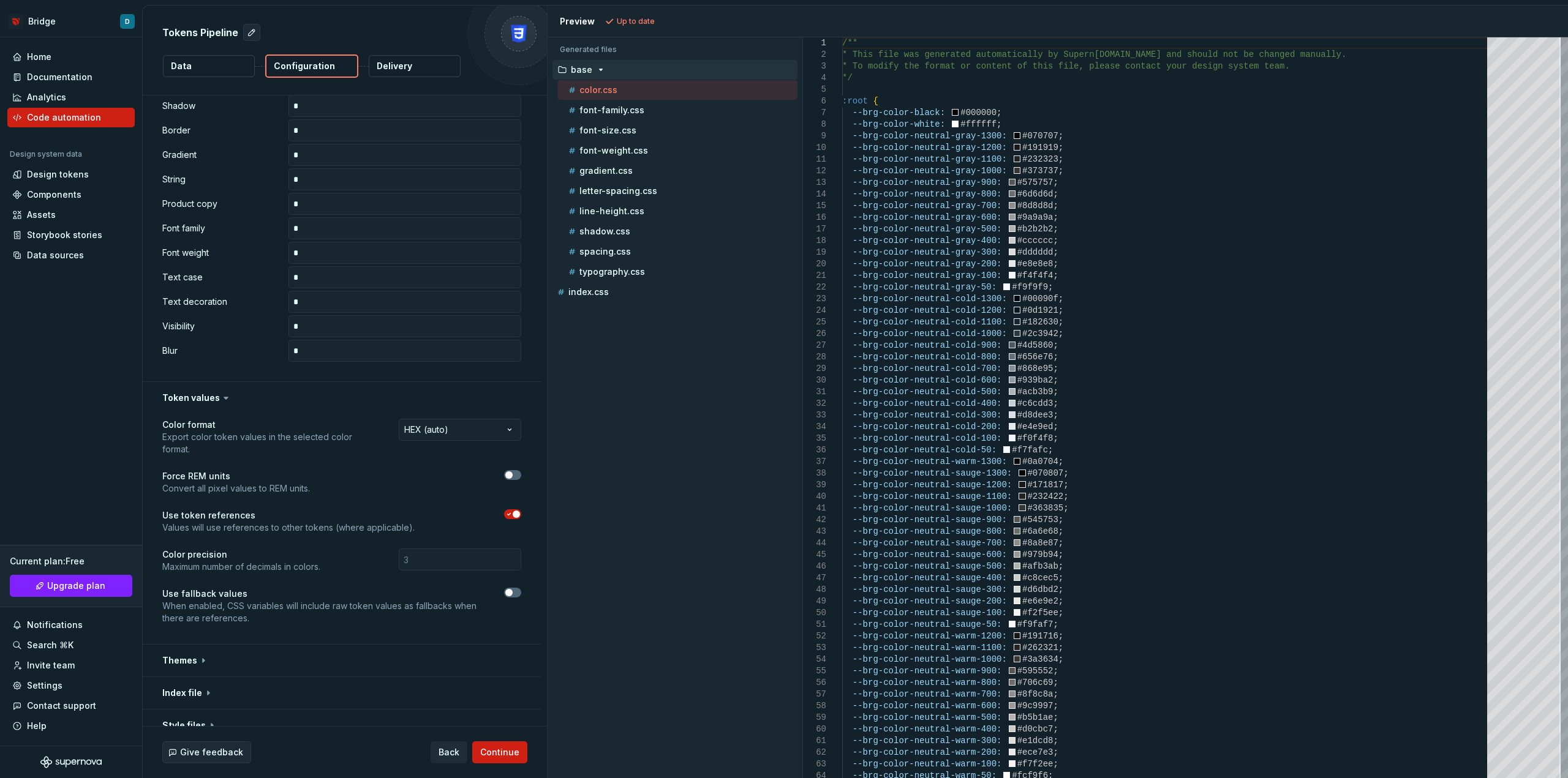
scroll to position [586, 0]
click at [429, 548] on input "number" at bounding box center [460, 554] width 122 height 22
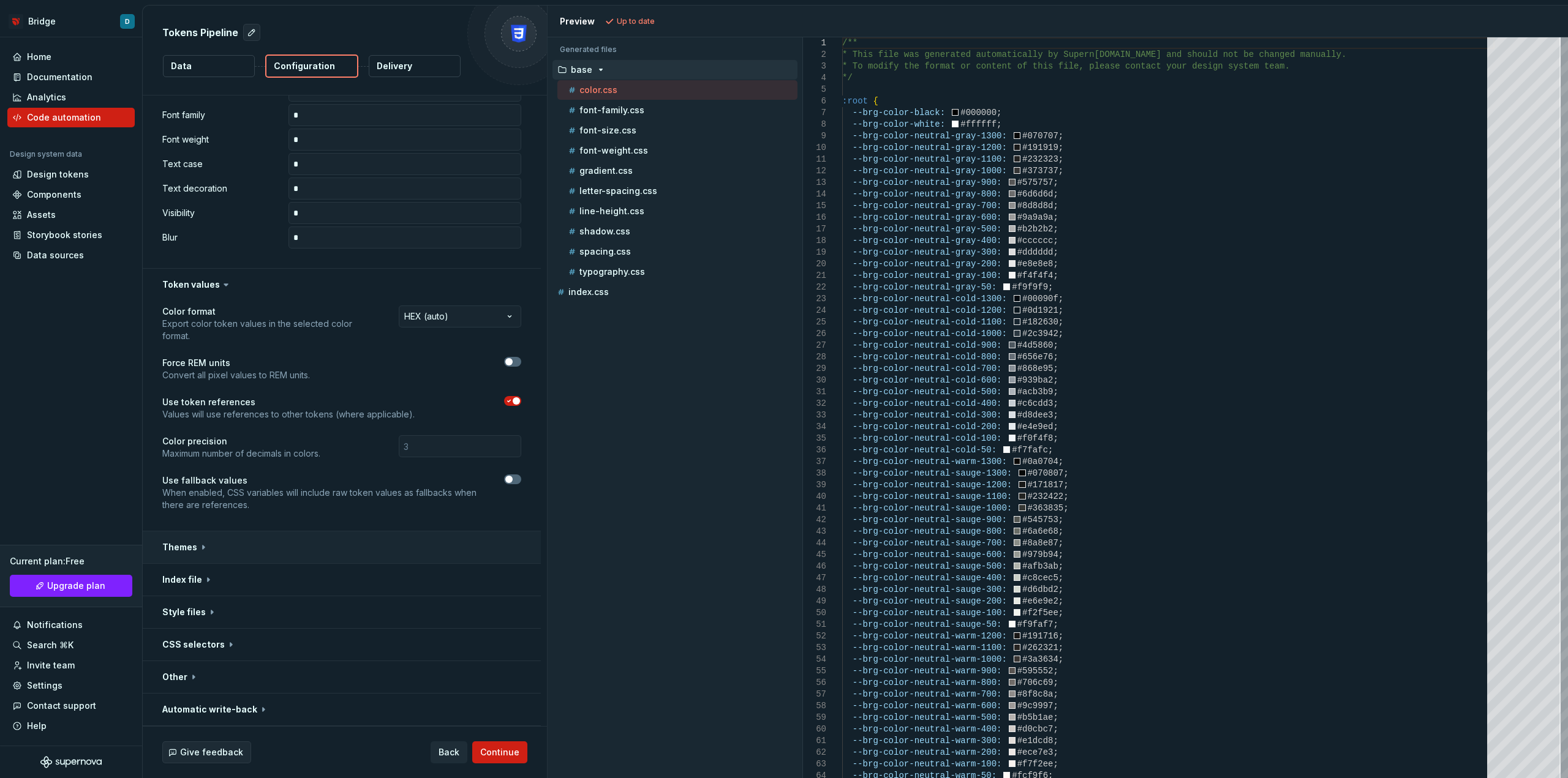
click at [222, 554] on button "button" at bounding box center [341, 547] width 398 height 32
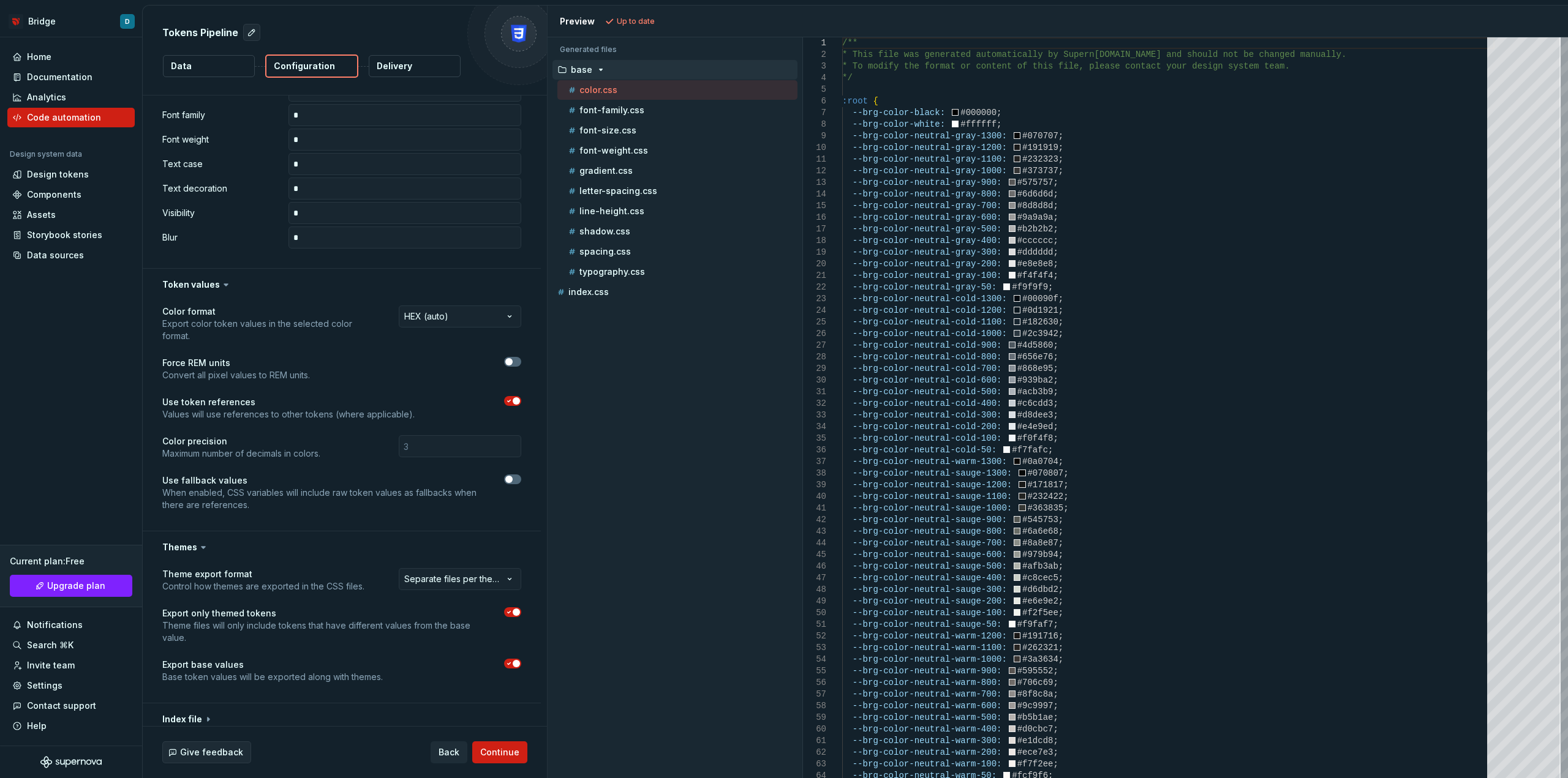
click at [511, 664] on icon "button" at bounding box center [508, 664] width 9 height 8
click at [645, 19] on span "Refresh preview" at bounding box center [648, 21] width 61 height 9
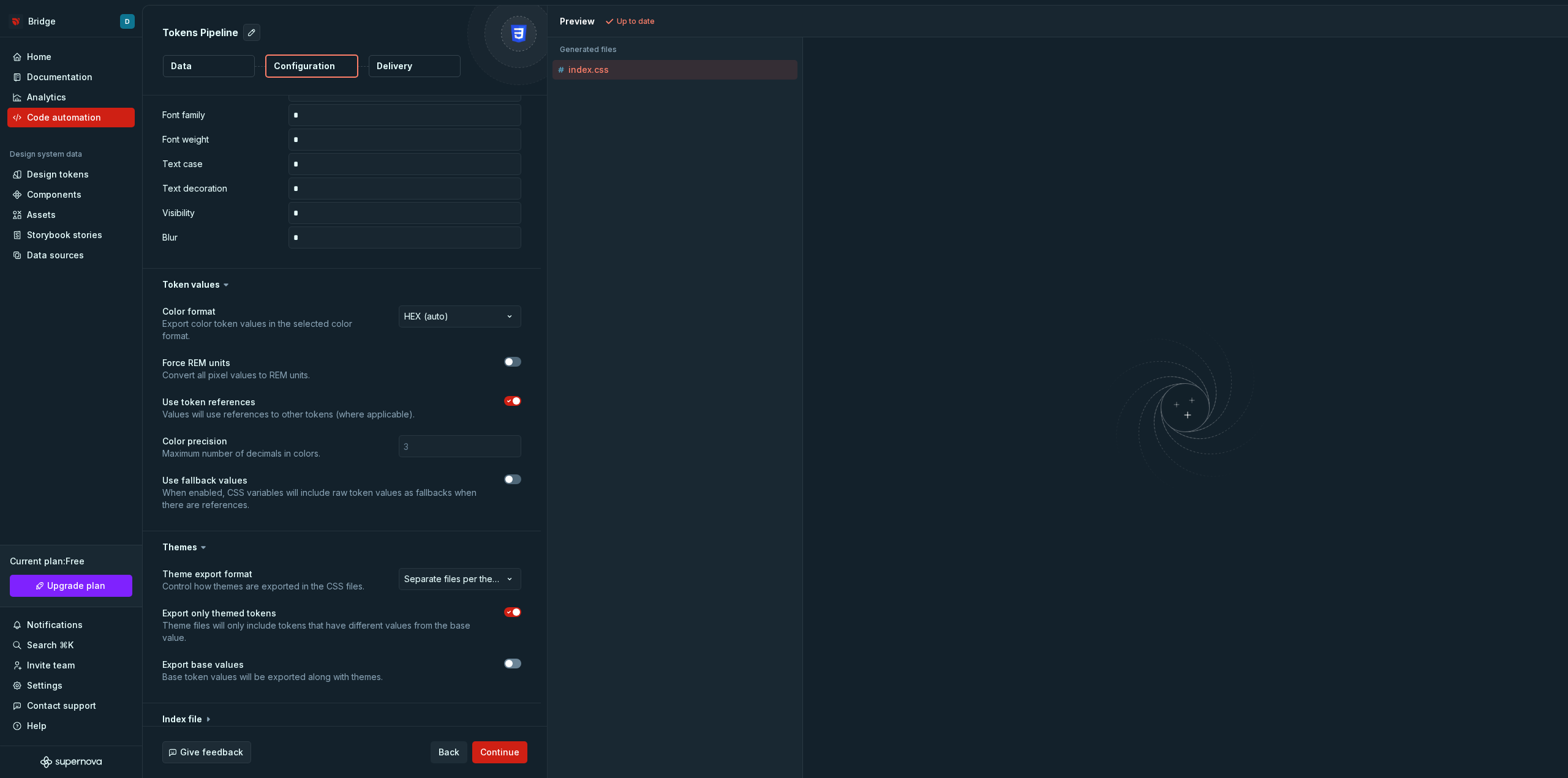
click at [507, 662] on span "button" at bounding box center [509, 664] width 8 height 8
click at [644, 22] on span "Refresh preview" at bounding box center [648, 21] width 61 height 9
click at [431, 578] on html "**********" at bounding box center [784, 389] width 1568 height 778
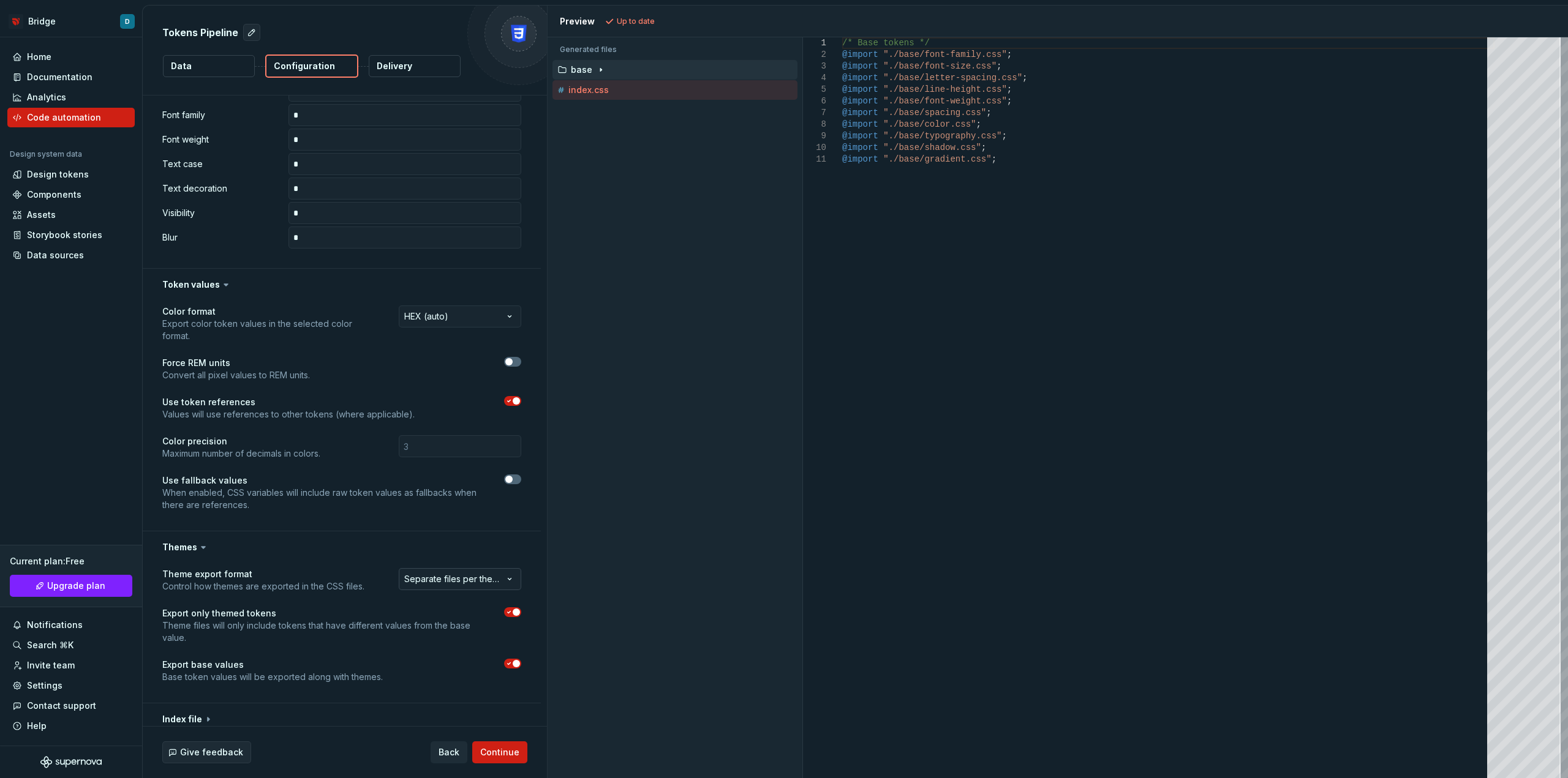
click at [431, 578] on html "**********" at bounding box center [784, 389] width 1568 height 778
click at [514, 362] on button "button" at bounding box center [513, 361] width 17 height 9
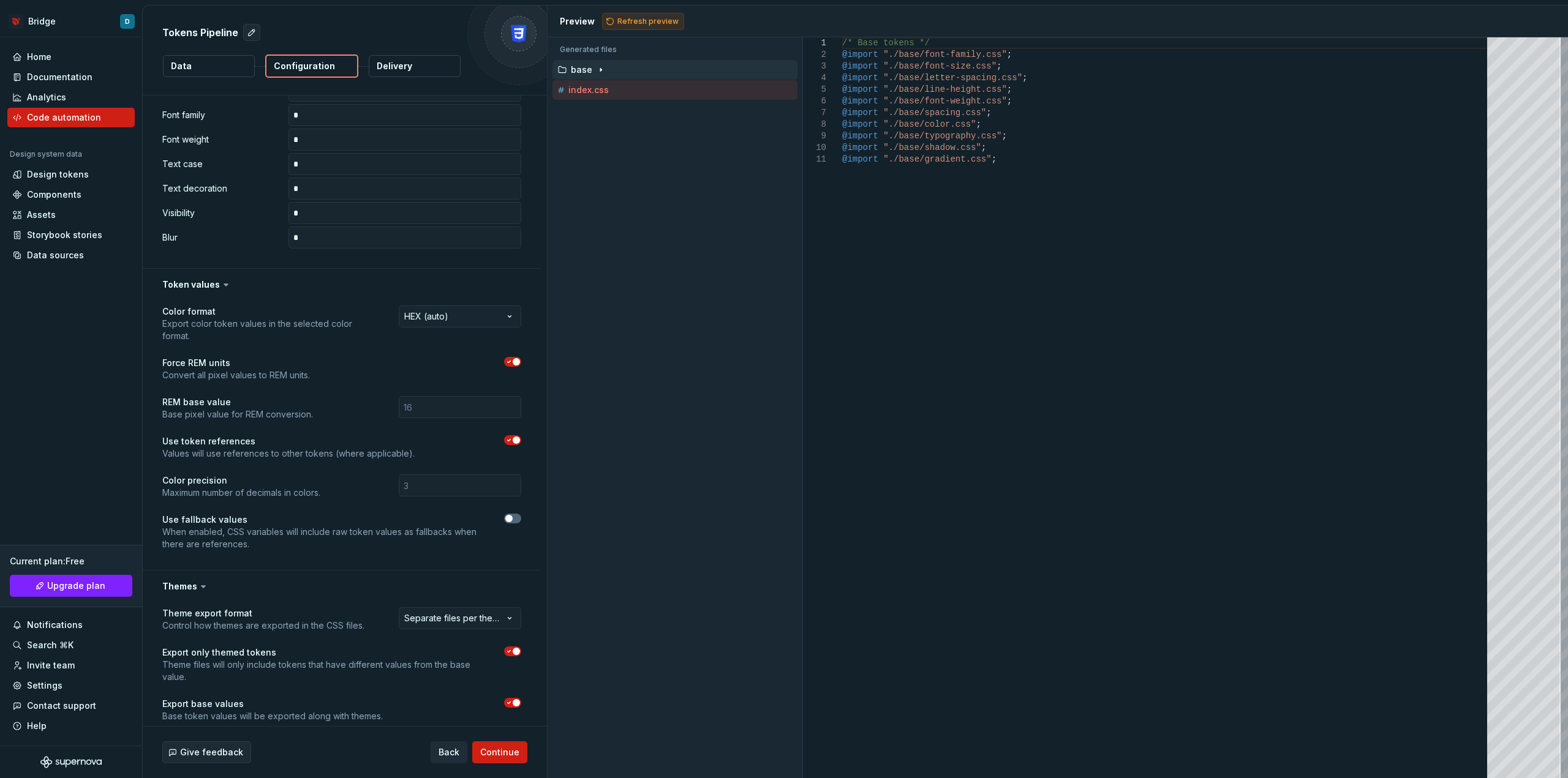
click at [624, 22] on span "Refresh preview" at bounding box center [648, 21] width 61 height 9
click at [600, 70] on icon "button" at bounding box center [600, 70] width 1 height 3
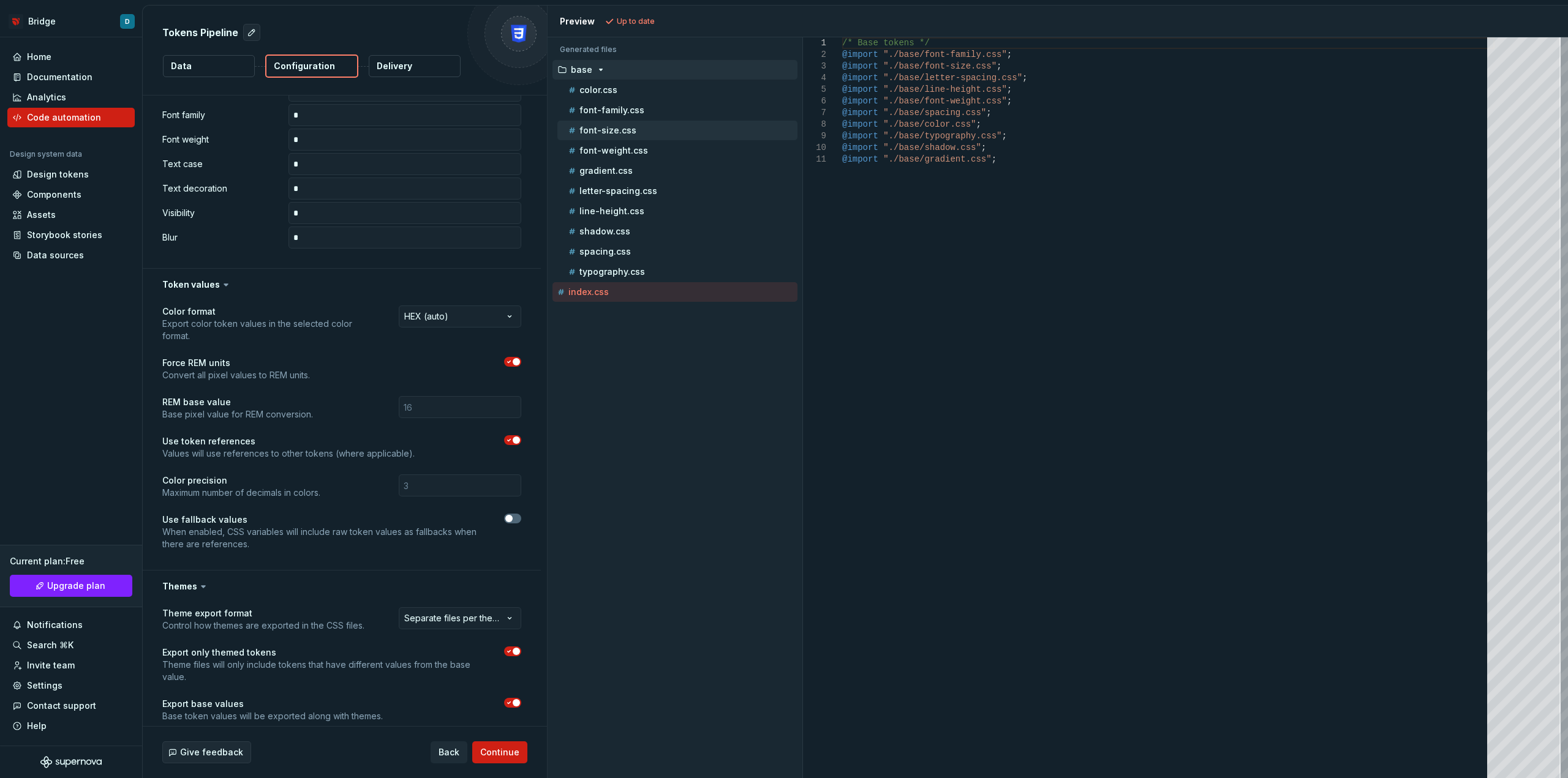
click at [637, 131] on div "font-size.css" at bounding box center [681, 131] width 231 height 12
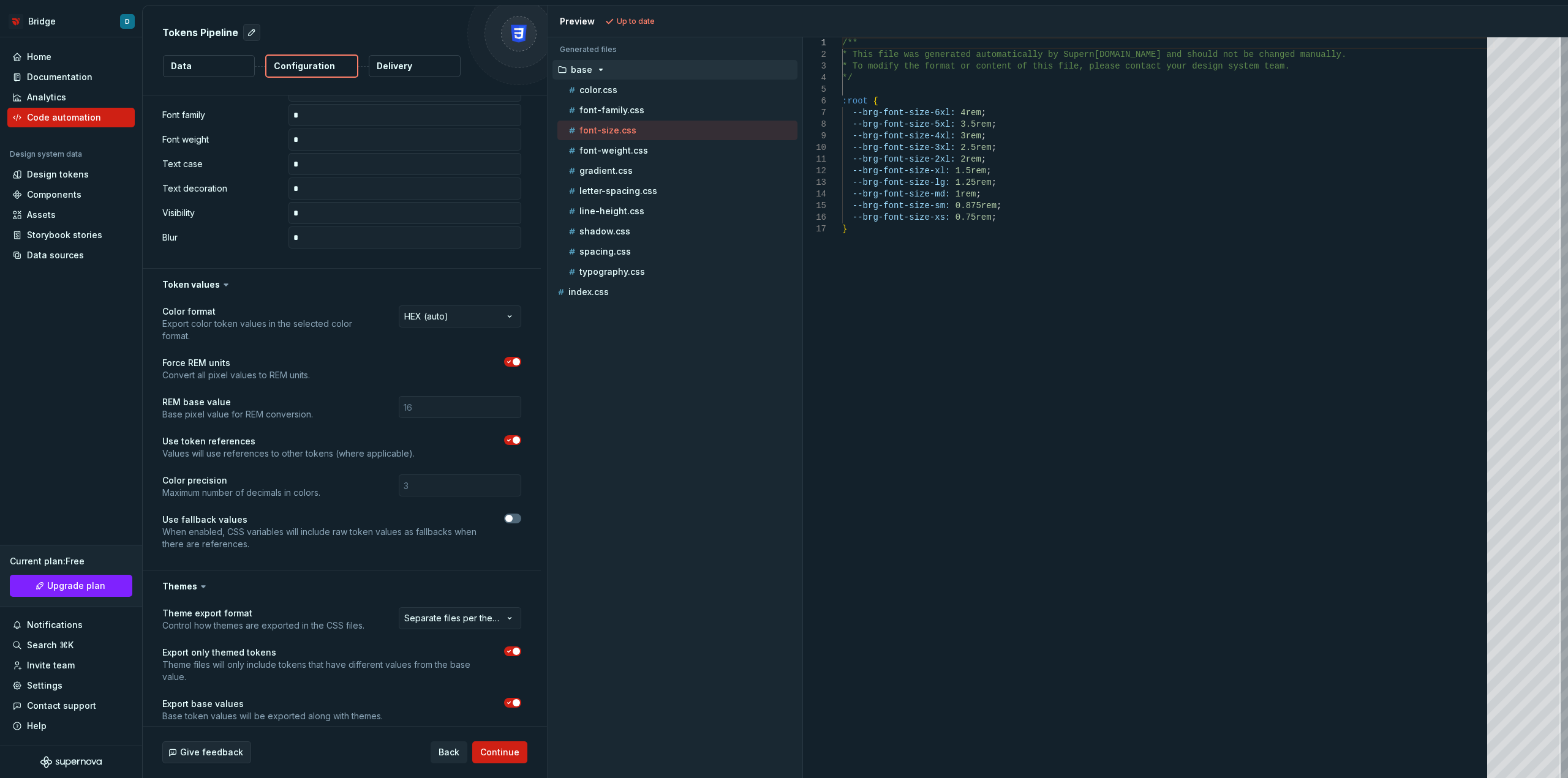
click at [513, 357] on button "button" at bounding box center [513, 361] width 17 height 9
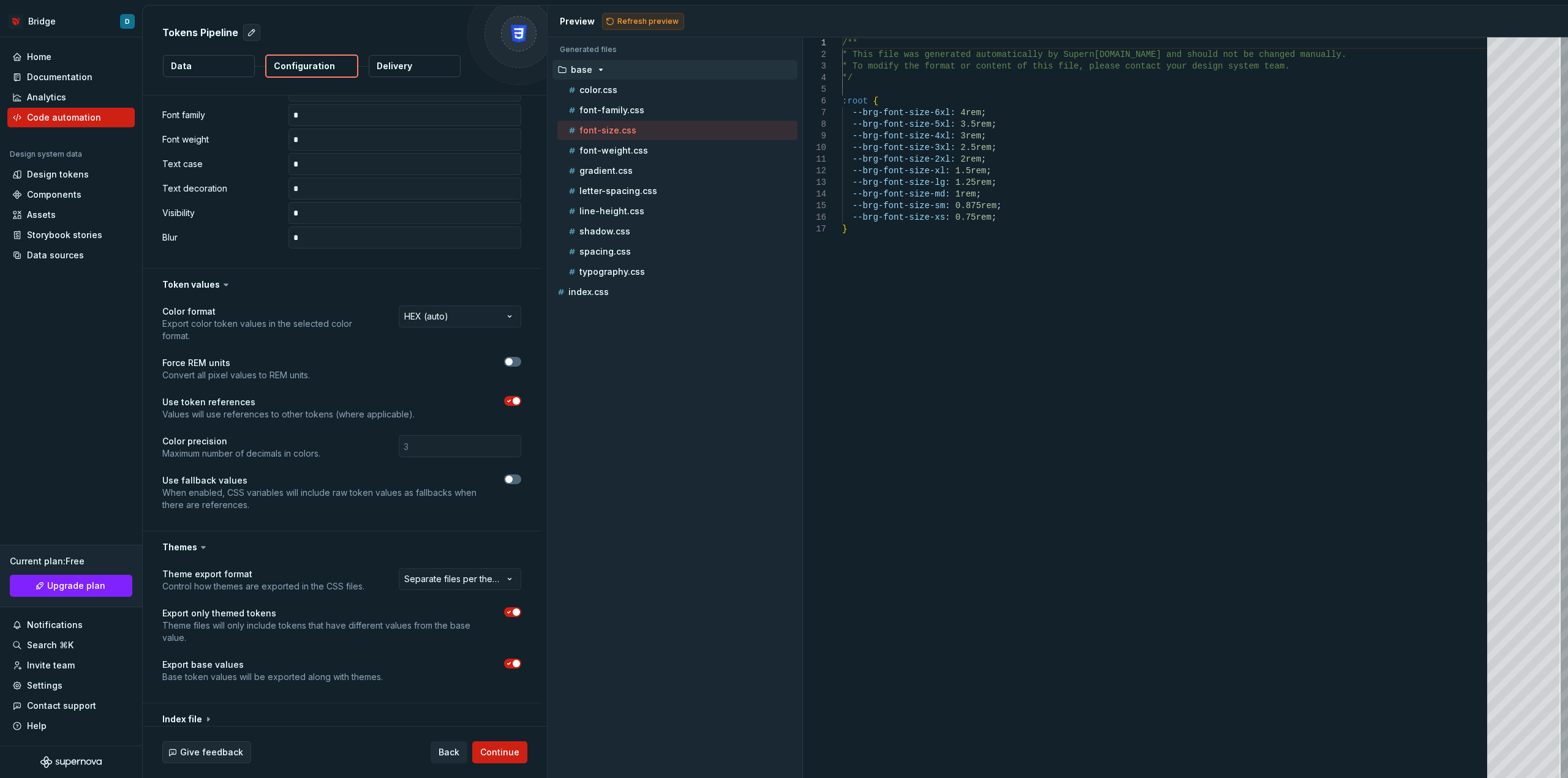
click at [663, 19] on span "Refresh preview" at bounding box center [648, 21] width 61 height 9
type textarea "**********"
click at [227, 60] on button "Data" at bounding box center [208, 66] width 92 height 22
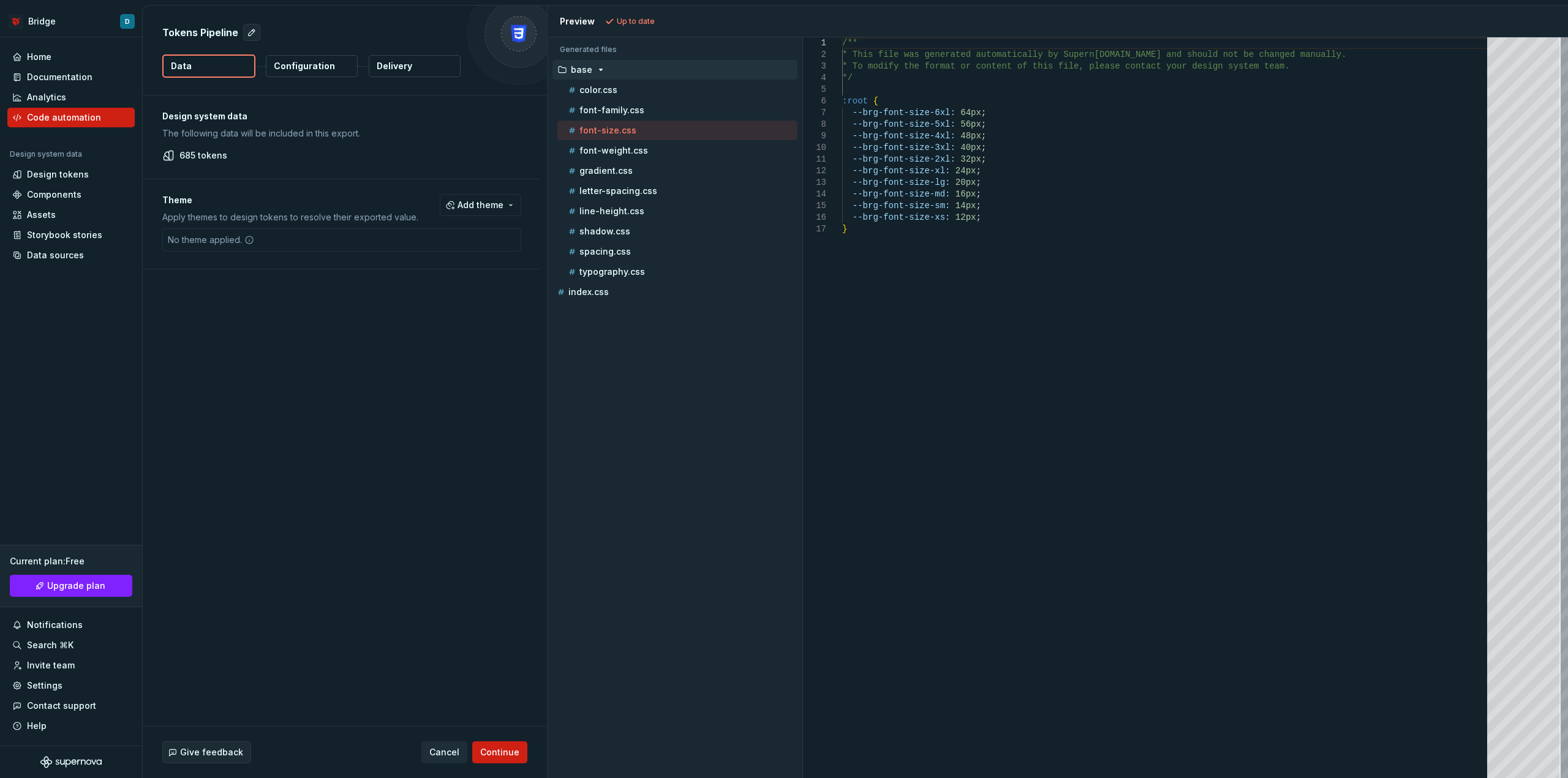
click at [305, 71] on p "Configuration" at bounding box center [304, 66] width 61 height 12
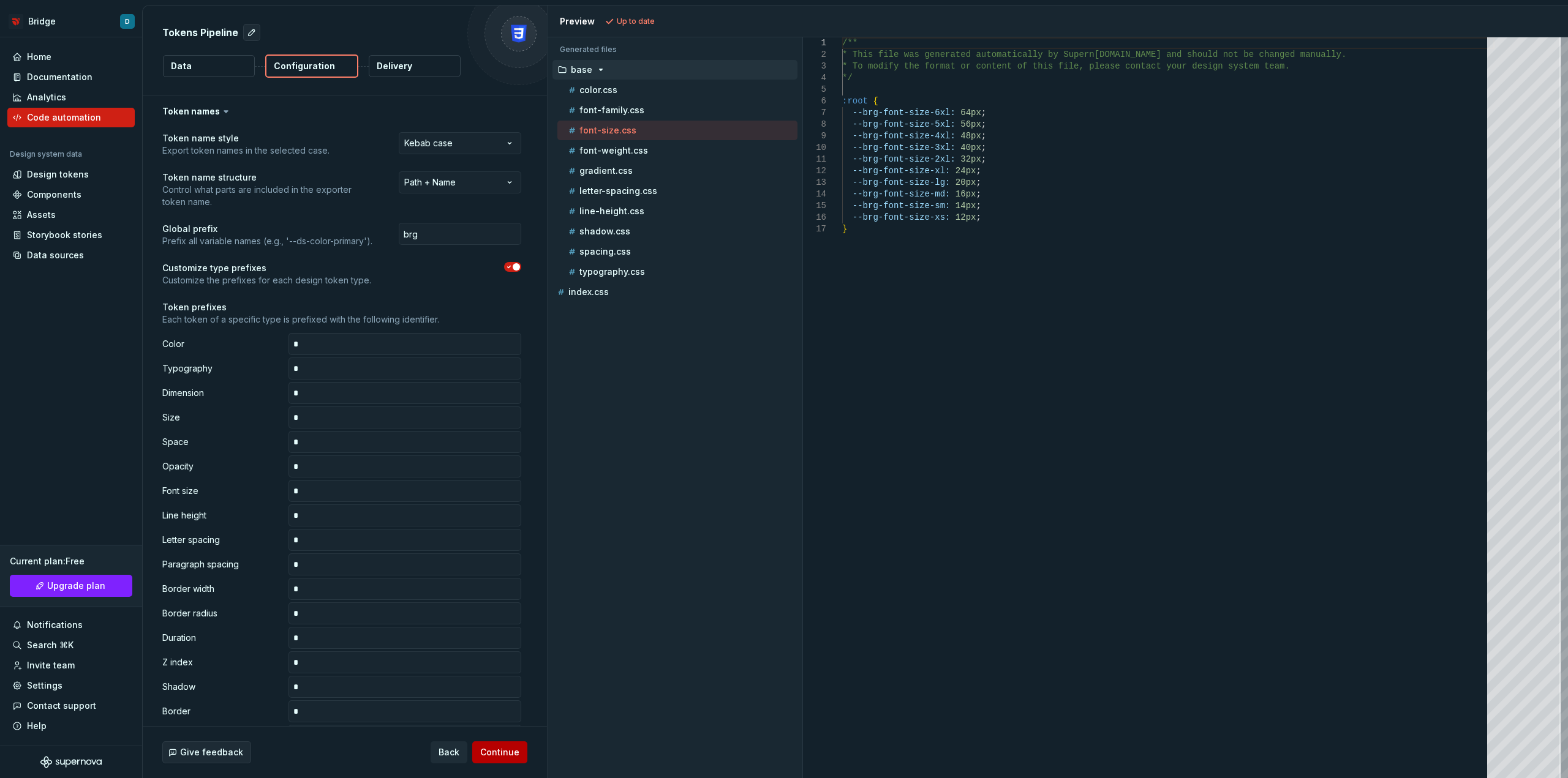
click at [483, 756] on span "Continue" at bounding box center [500, 752] width 40 height 12
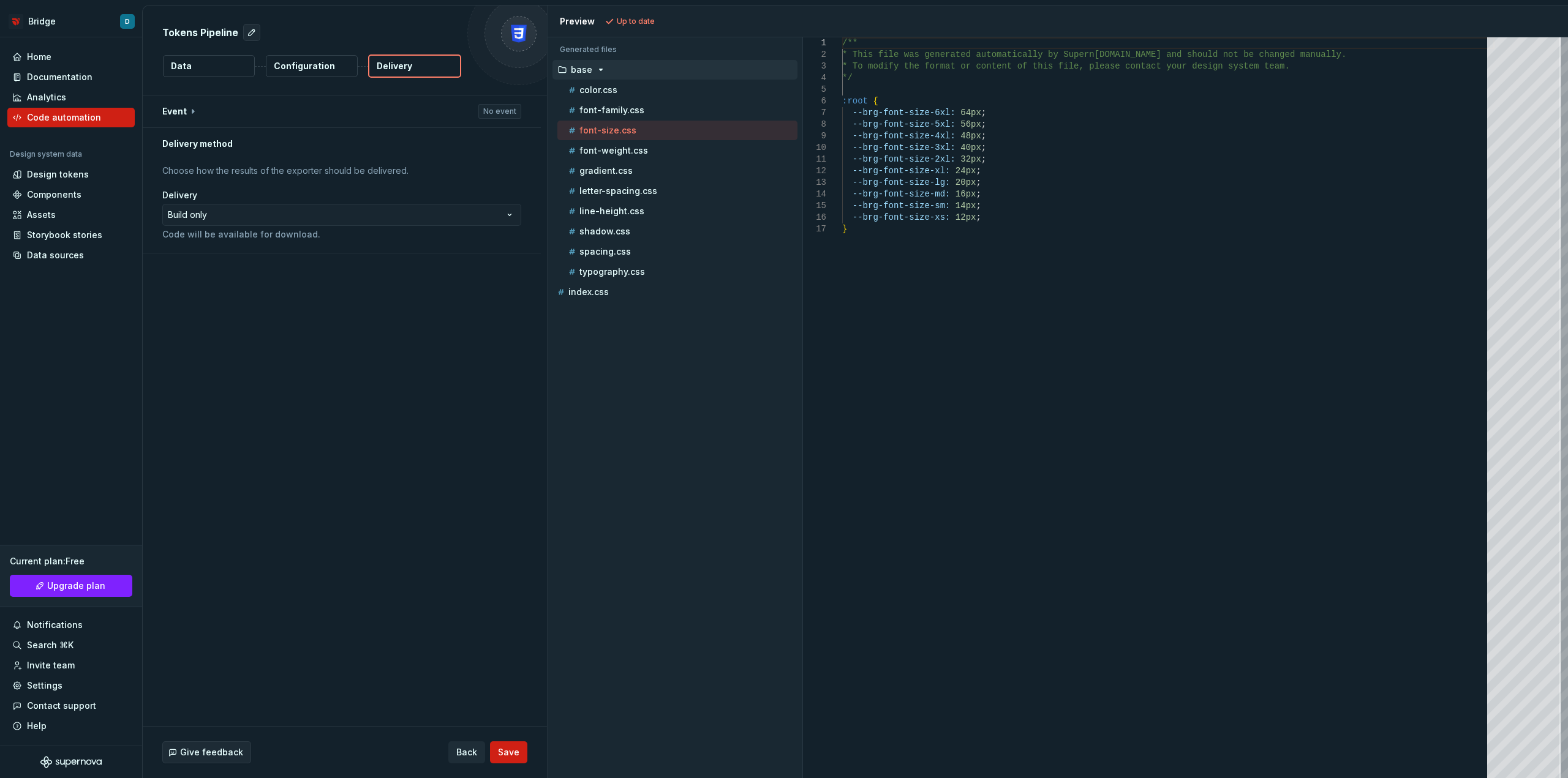
click at [328, 64] on p "Configuration" at bounding box center [304, 66] width 61 height 12
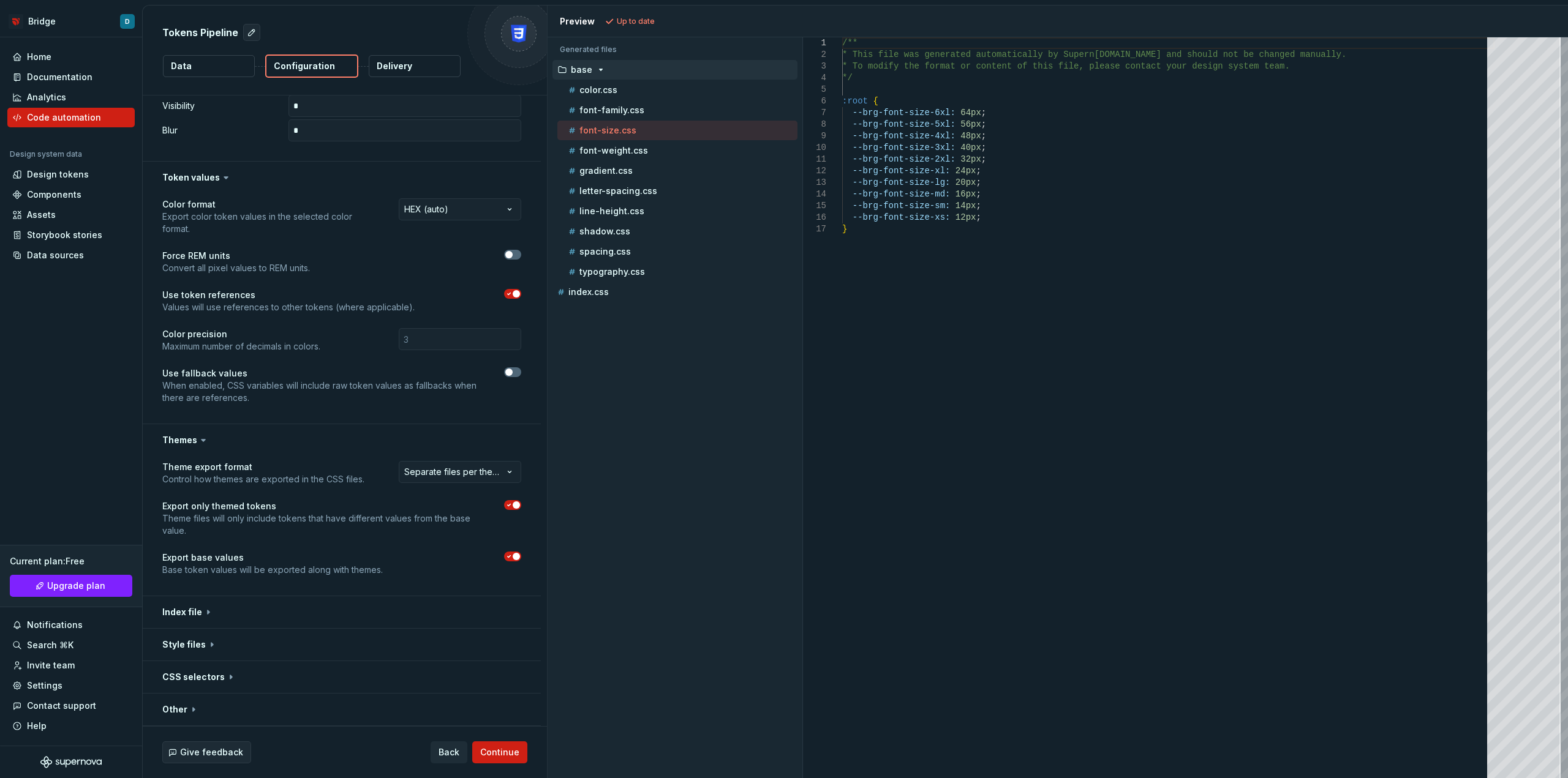
scroll to position [834, 0]
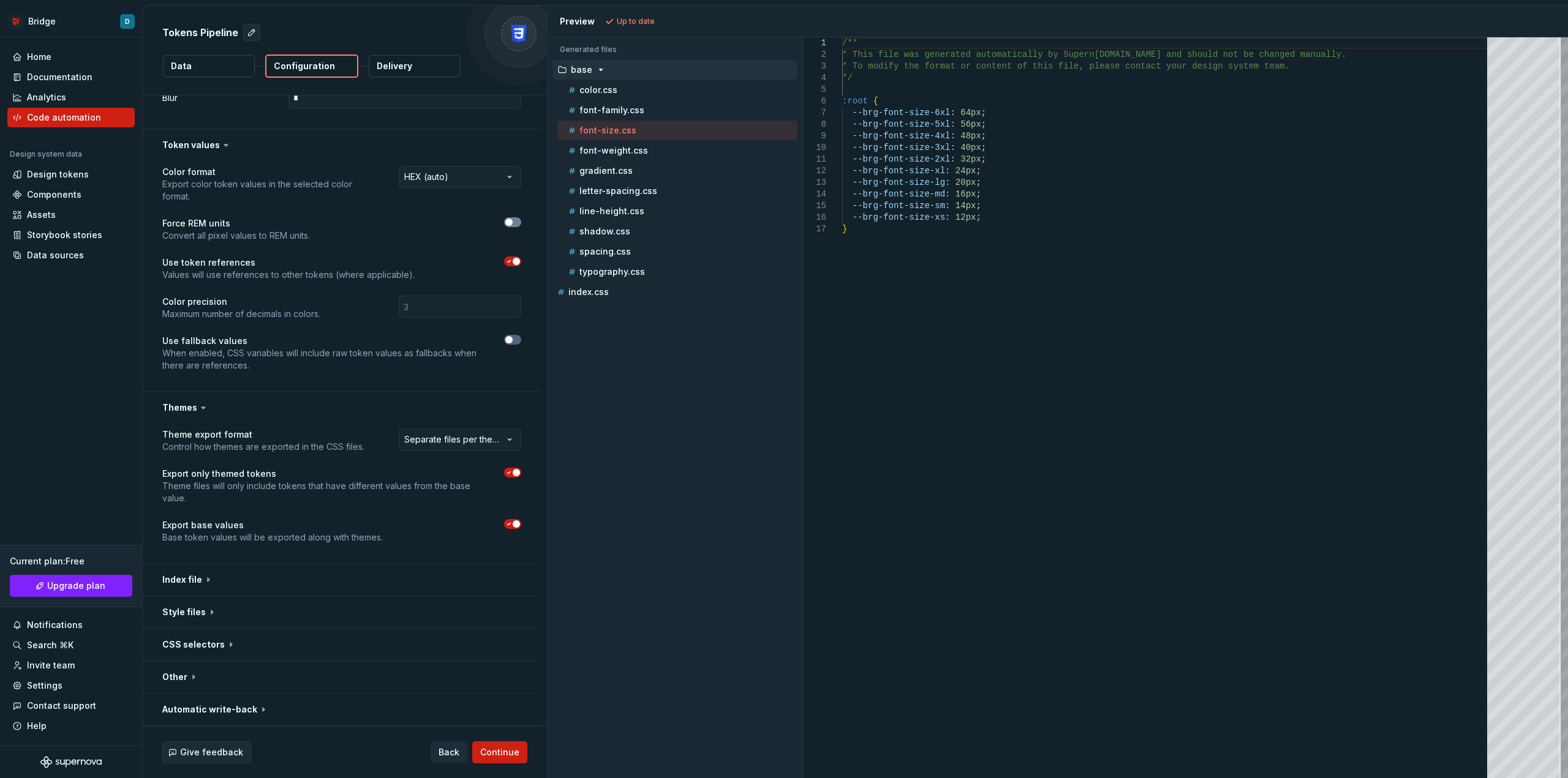
click at [520, 218] on button "button" at bounding box center [513, 222] width 17 height 9
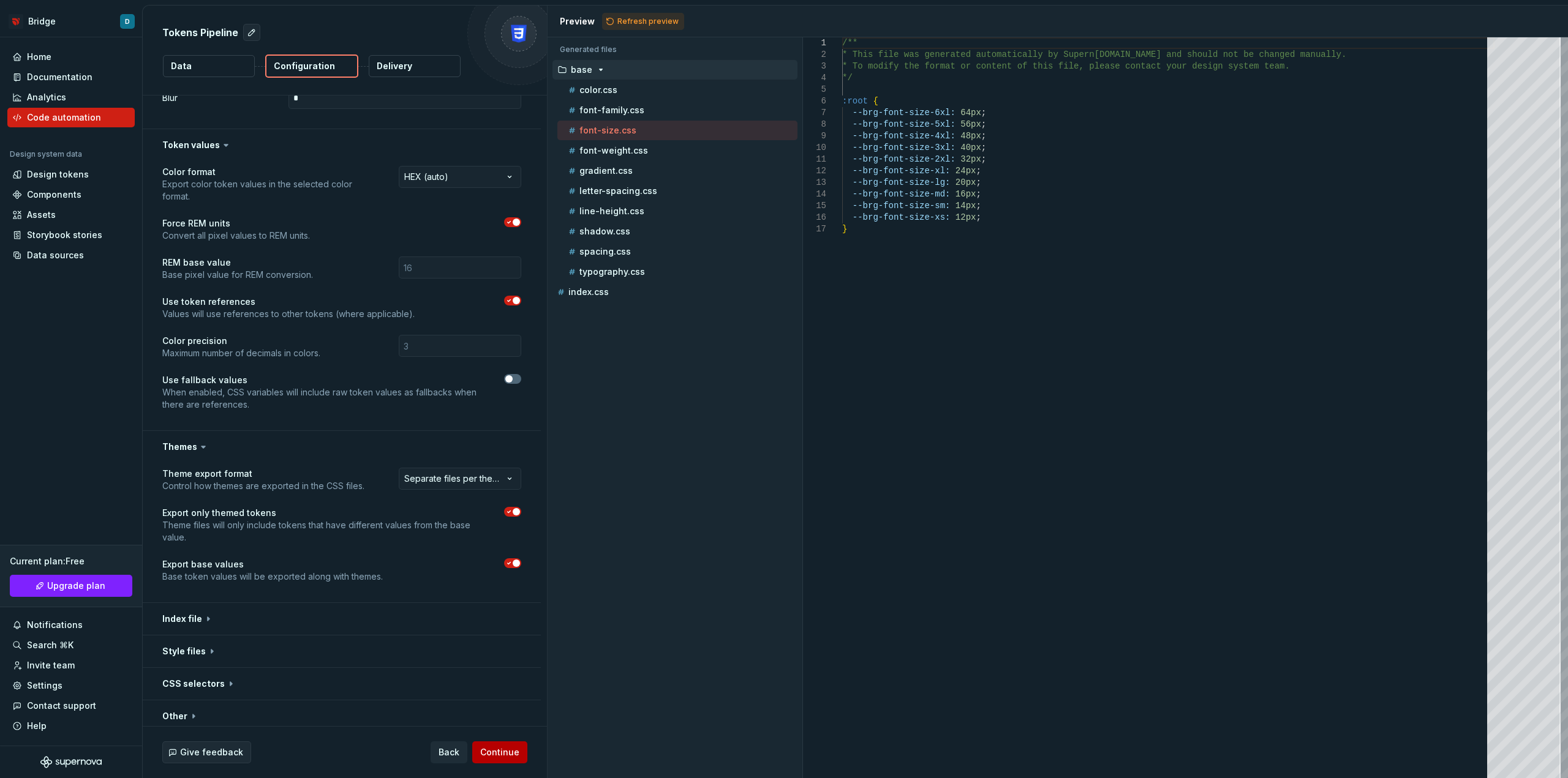
click at [490, 748] on span "Continue" at bounding box center [500, 752] width 40 height 12
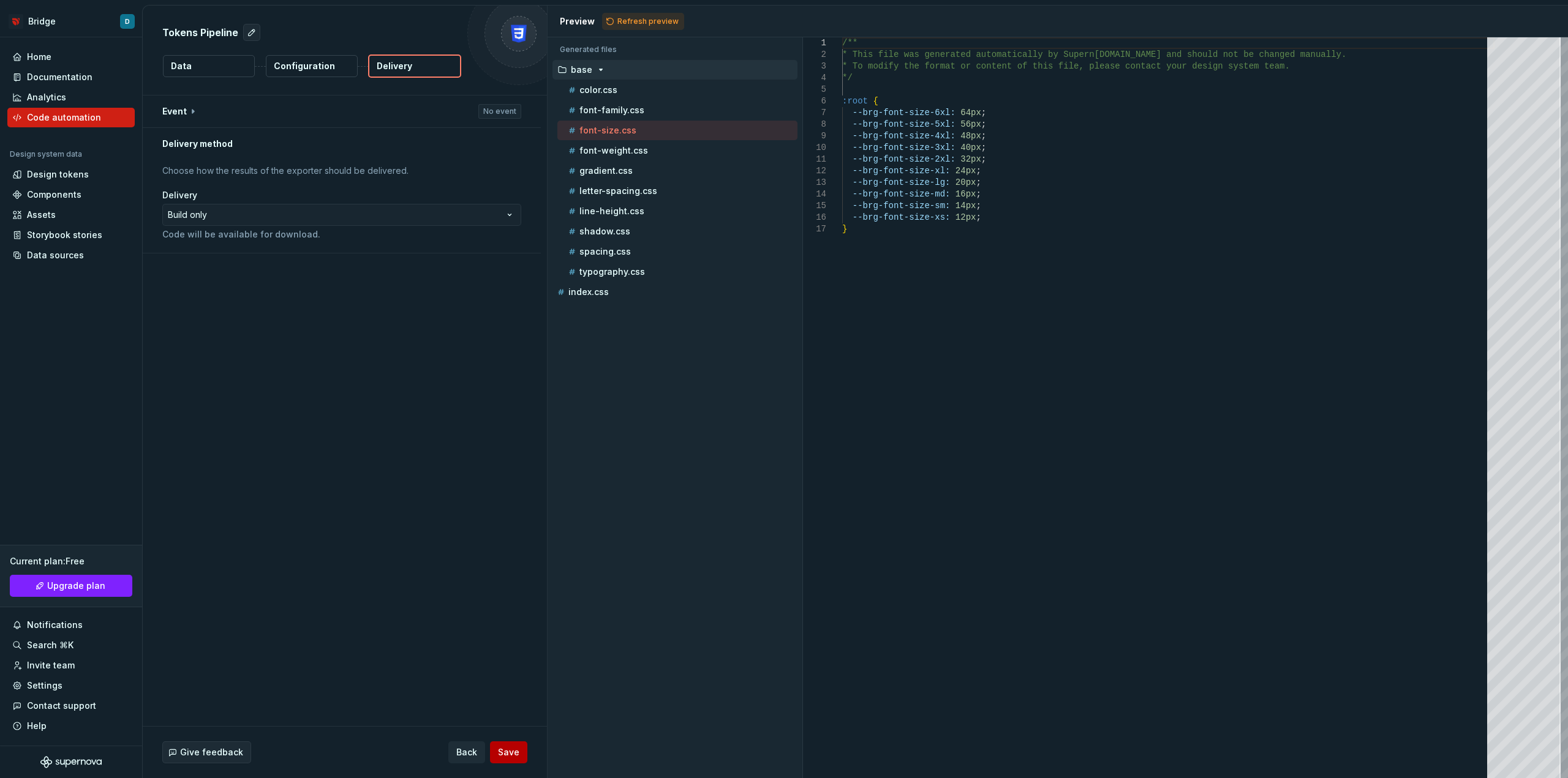
click at [516, 743] on div "Give feedback Back Save" at bounding box center [345, 752] width 404 height 52
click at [514, 752] on span "Save" at bounding box center [508, 752] width 22 height 12
click at [48, 114] on div "Code automation" at bounding box center [64, 118] width 74 height 12
